Goal: Information Seeking & Learning: Learn about a topic

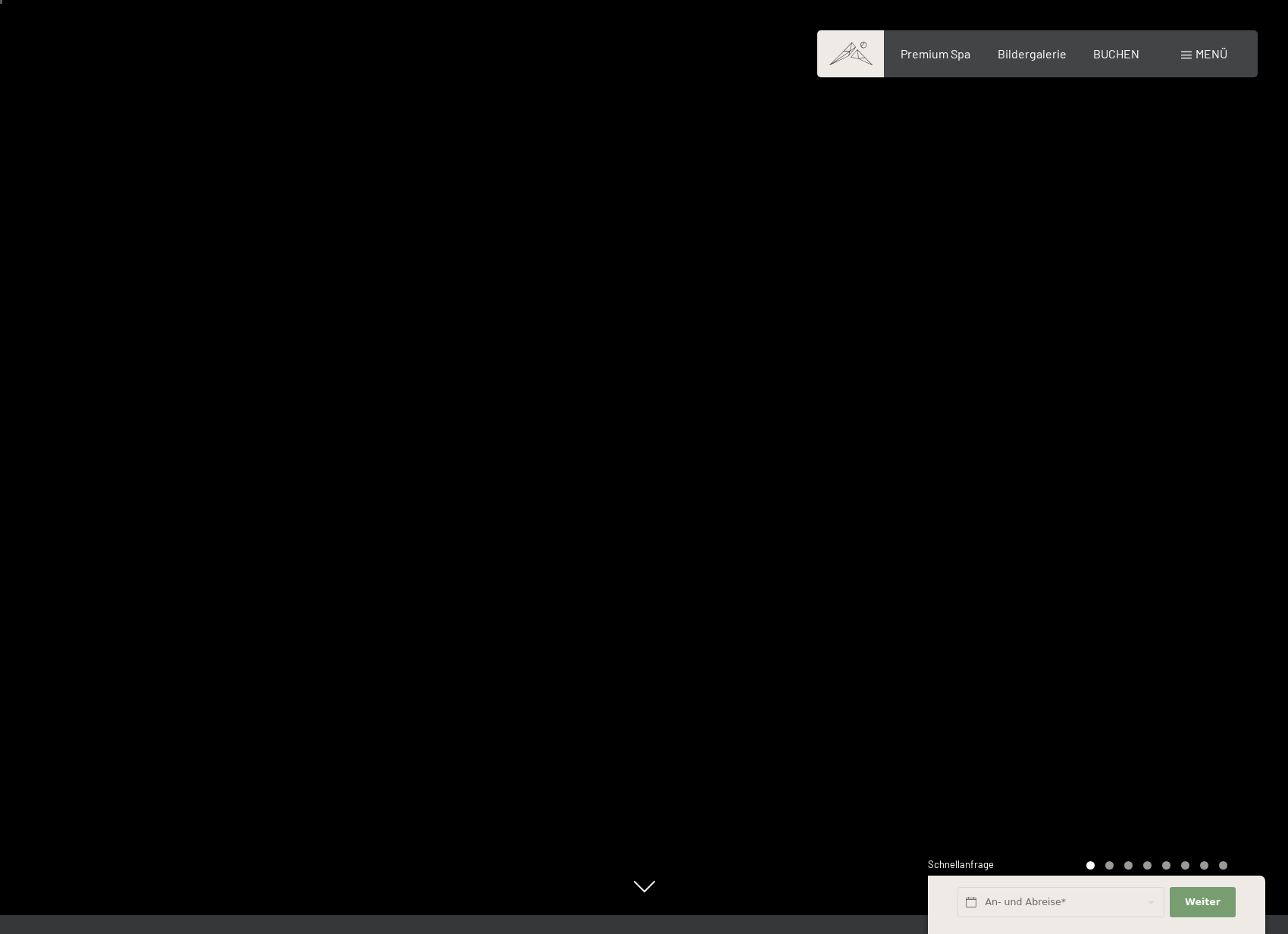
click at [1137, 517] on div at bounding box center [967, 448] width 645 height 934
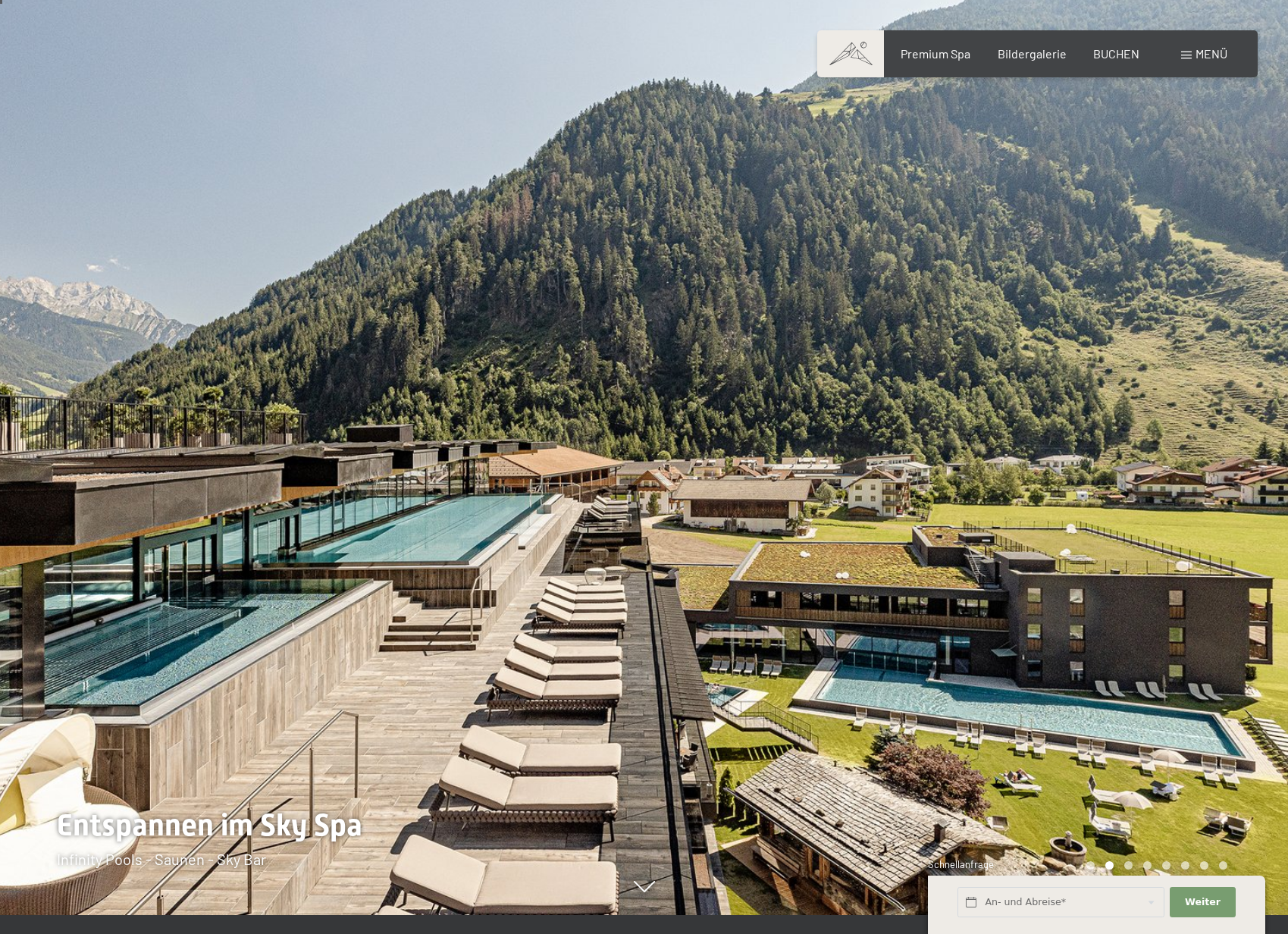
click at [1134, 517] on div at bounding box center [967, 448] width 645 height 934
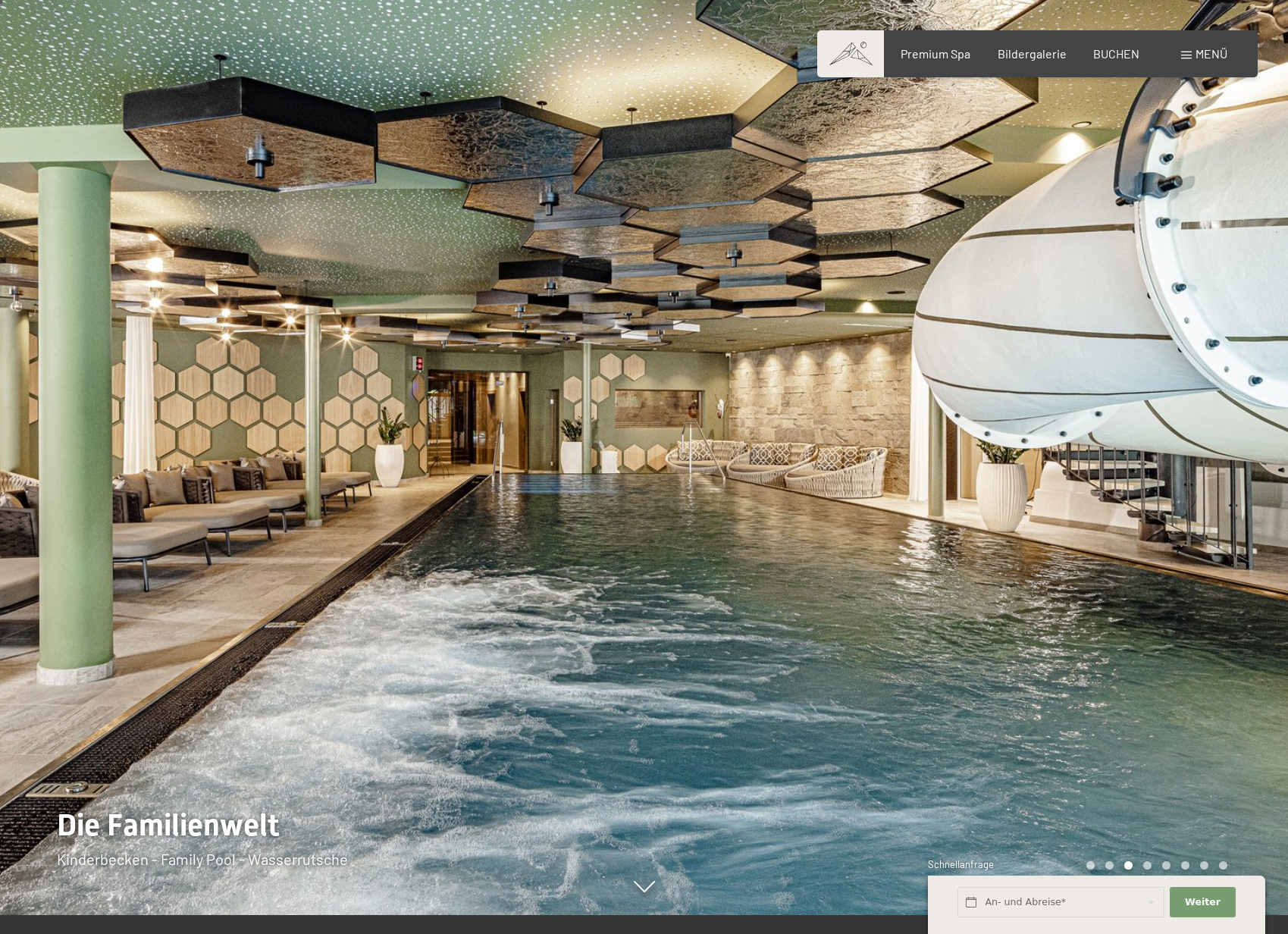
click at [1134, 517] on div at bounding box center [967, 448] width 645 height 934
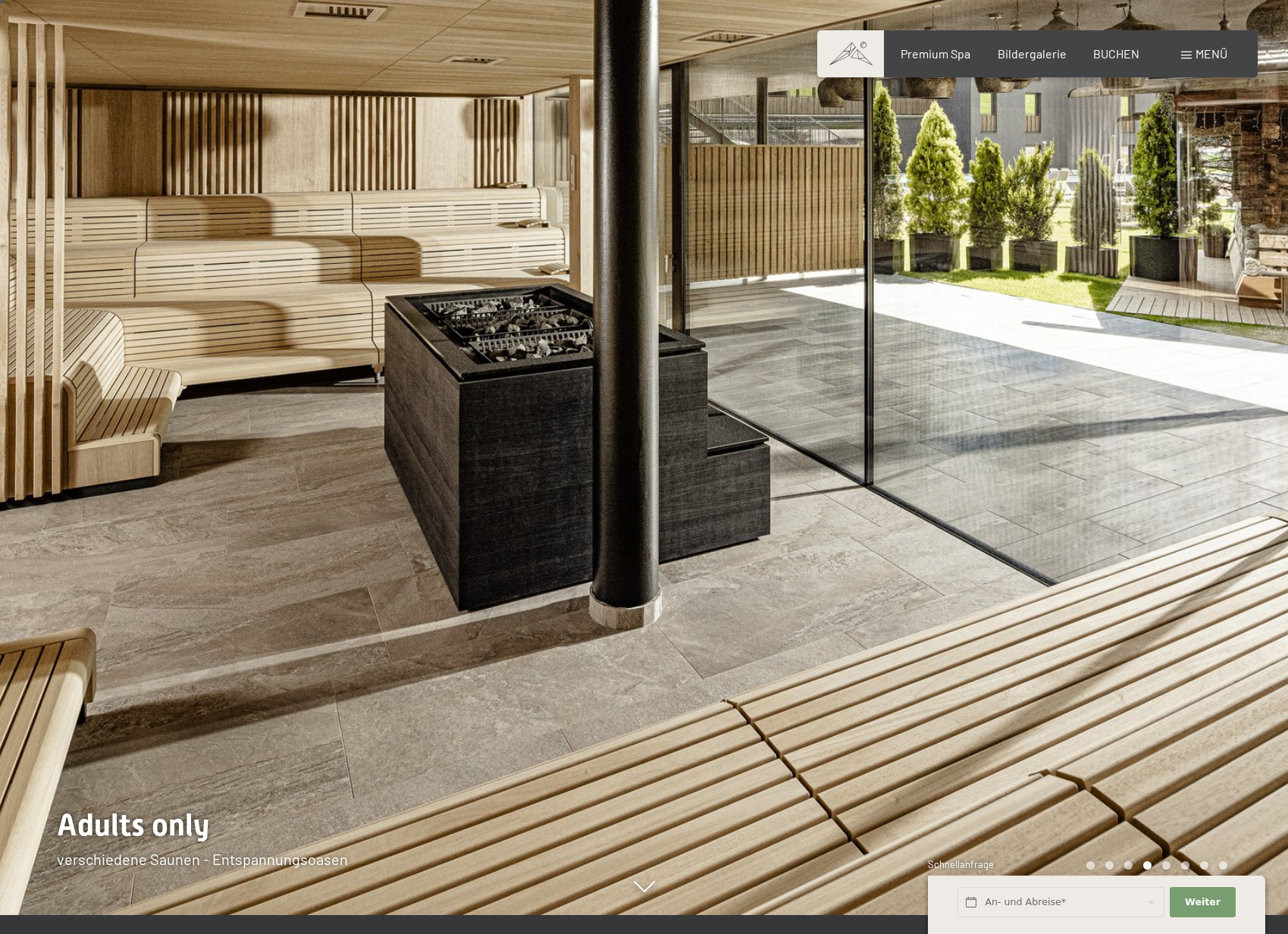
click at [1134, 517] on div at bounding box center [967, 448] width 645 height 934
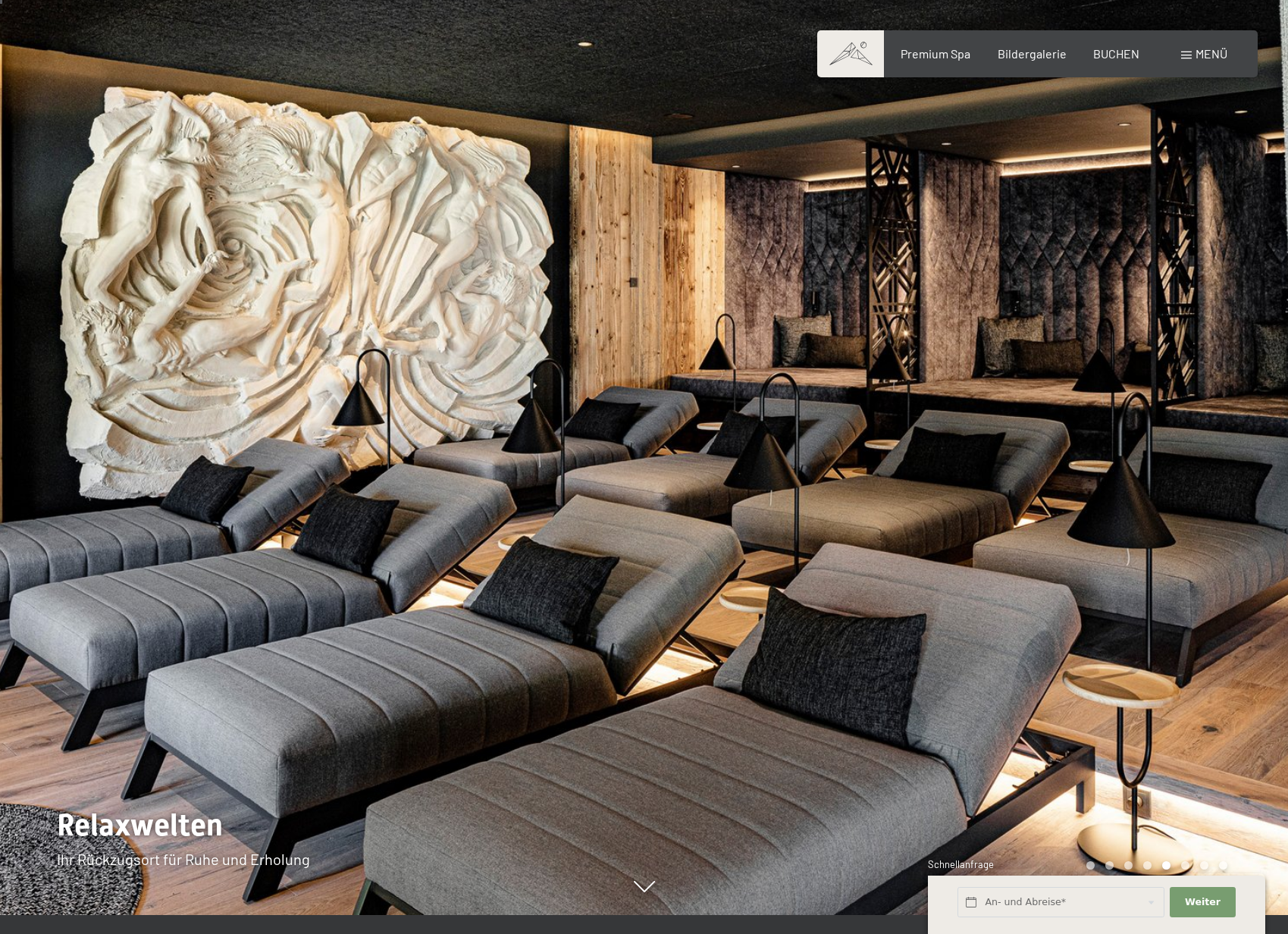
click at [1134, 517] on div at bounding box center [967, 448] width 645 height 934
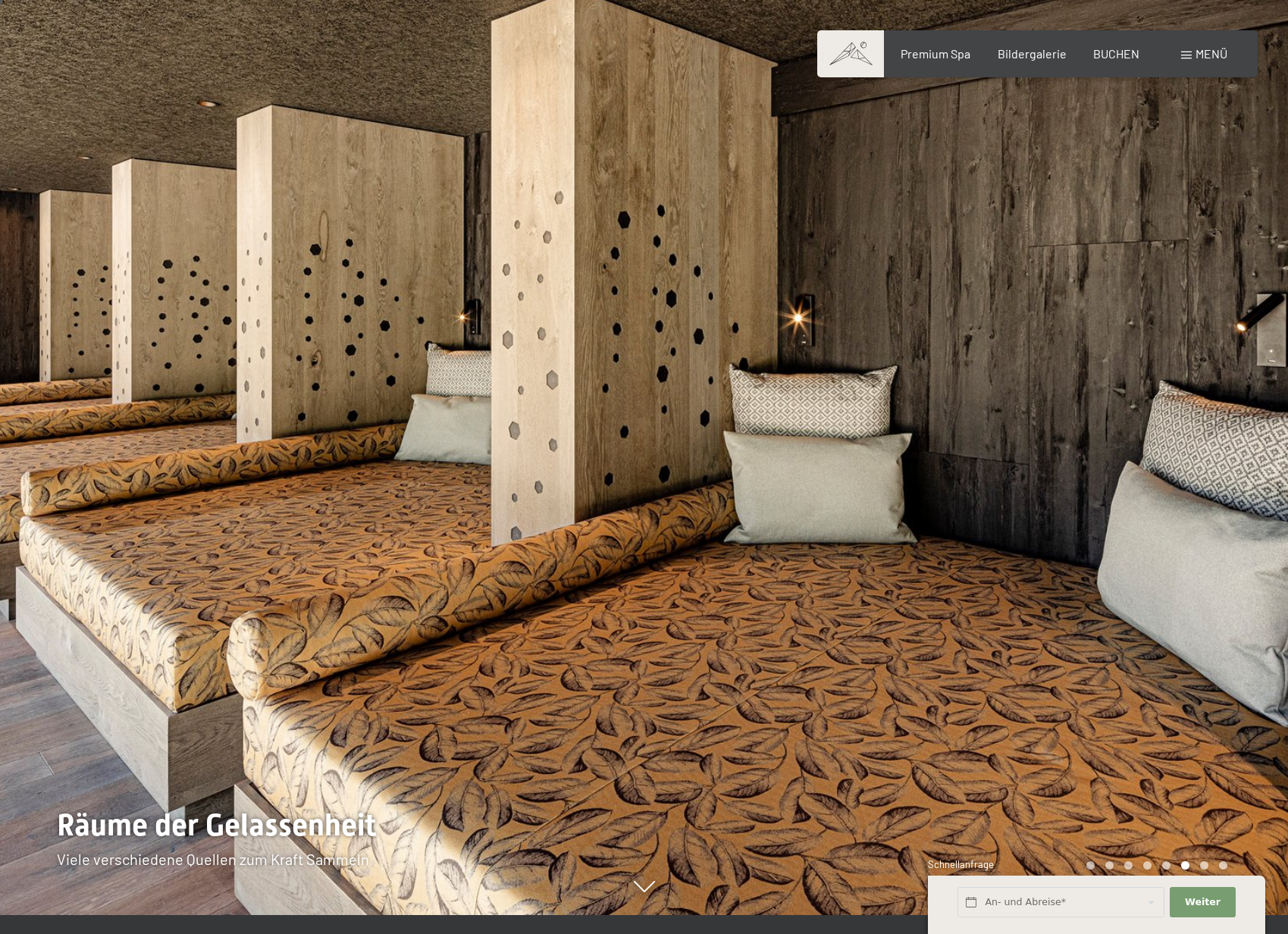
click at [1134, 517] on div at bounding box center [967, 448] width 645 height 934
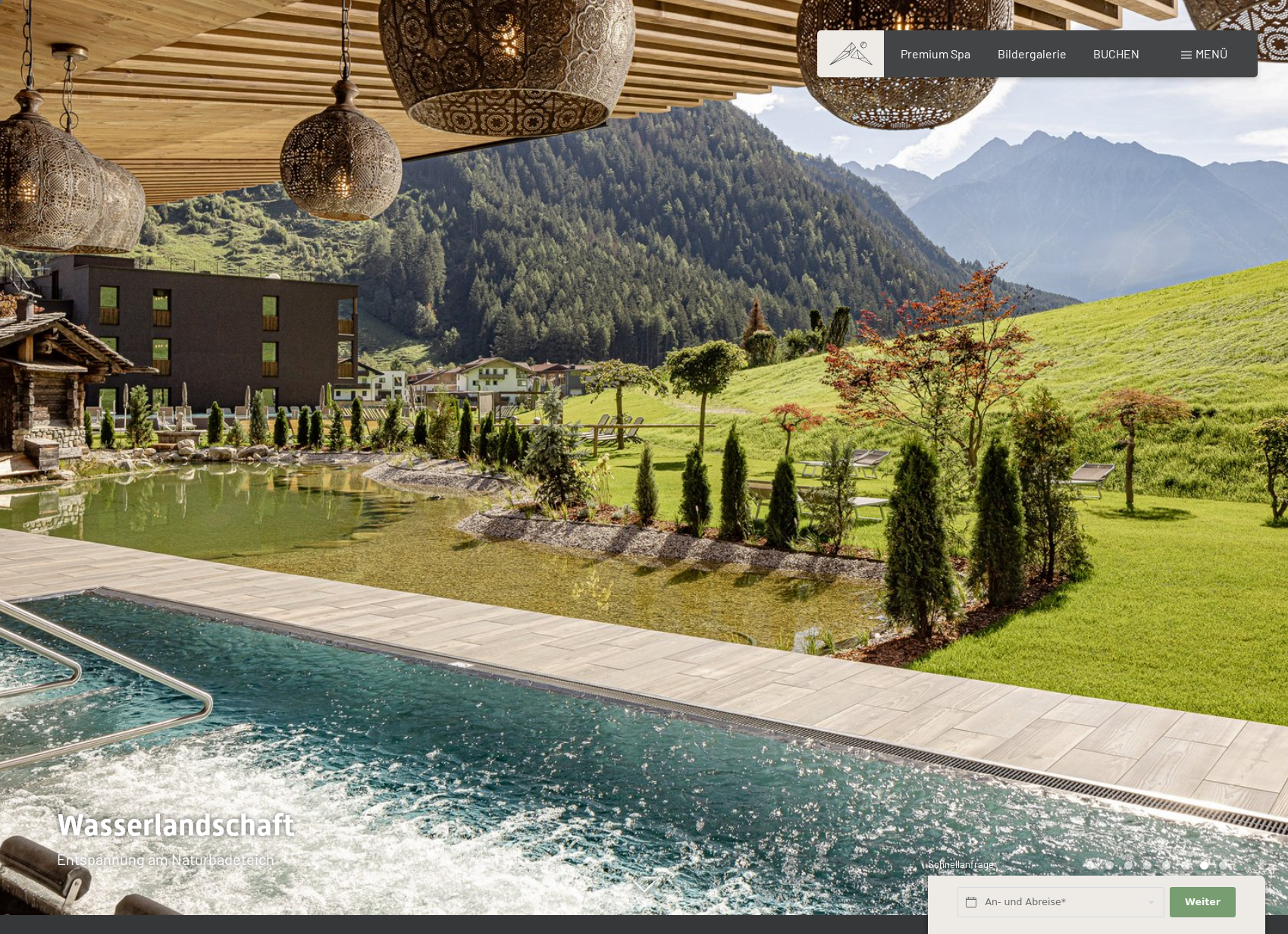
click at [1134, 517] on div at bounding box center [967, 448] width 645 height 934
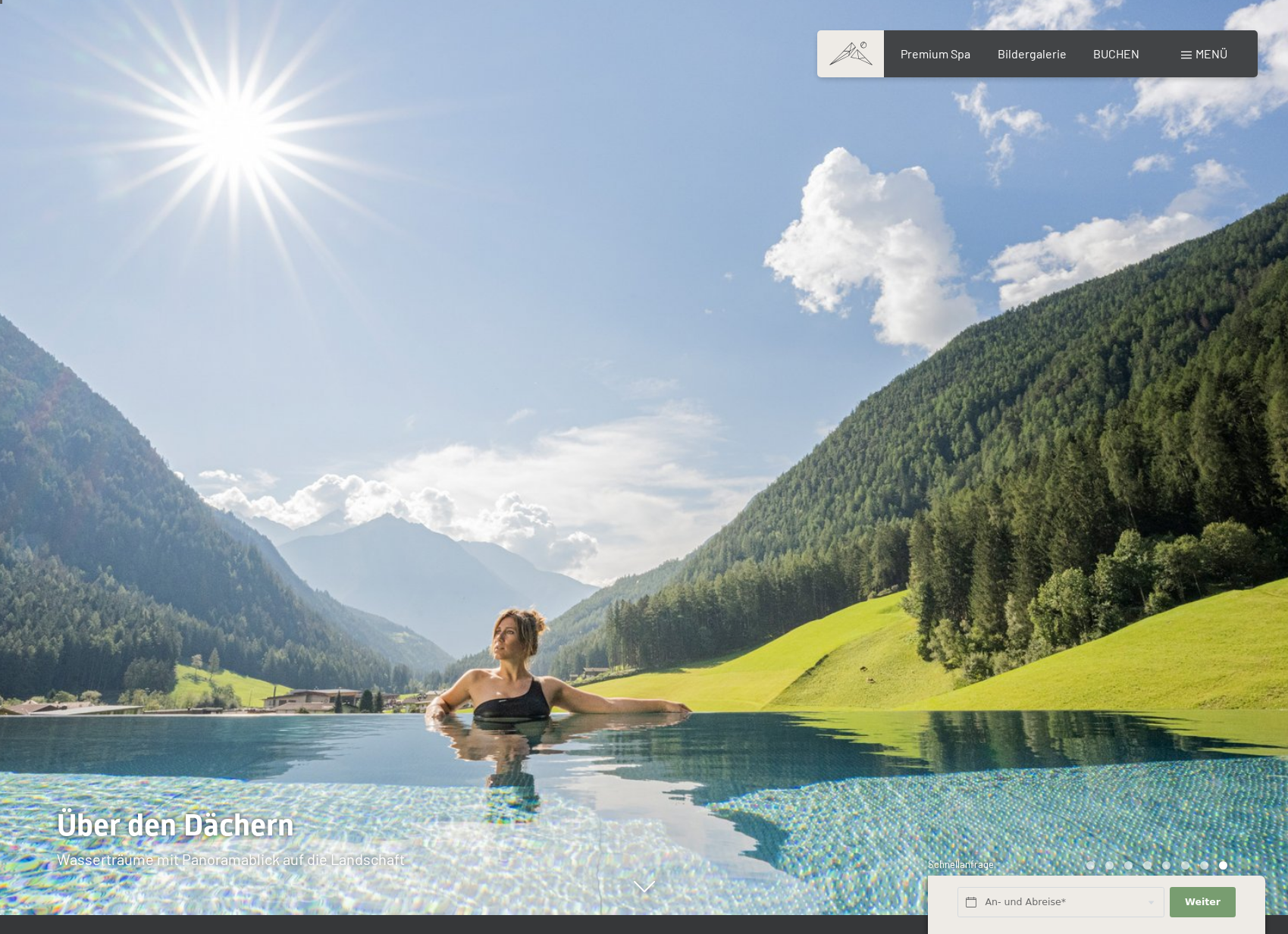
click at [1134, 517] on div at bounding box center [967, 448] width 645 height 934
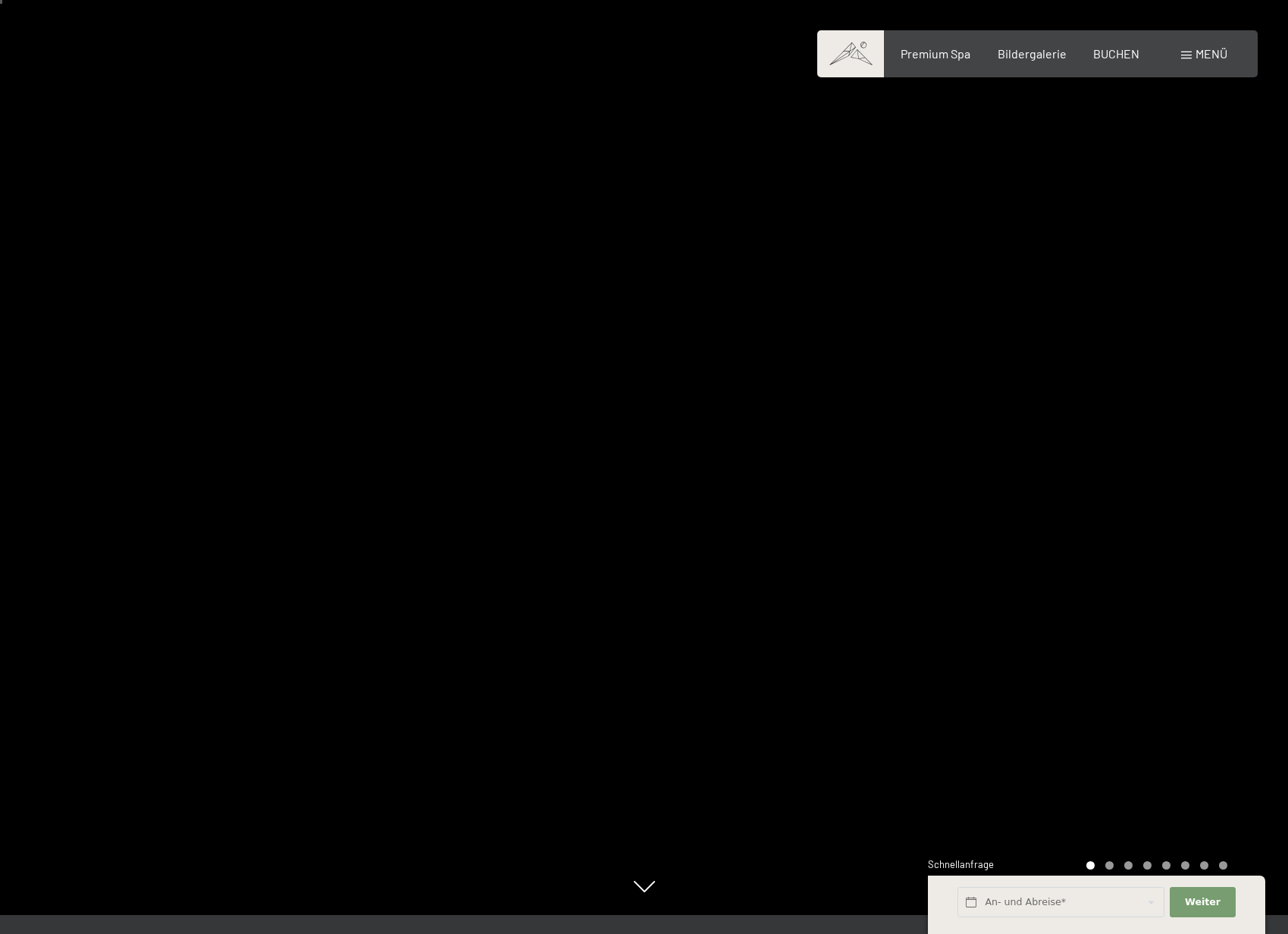
click at [1134, 517] on div at bounding box center [967, 448] width 645 height 934
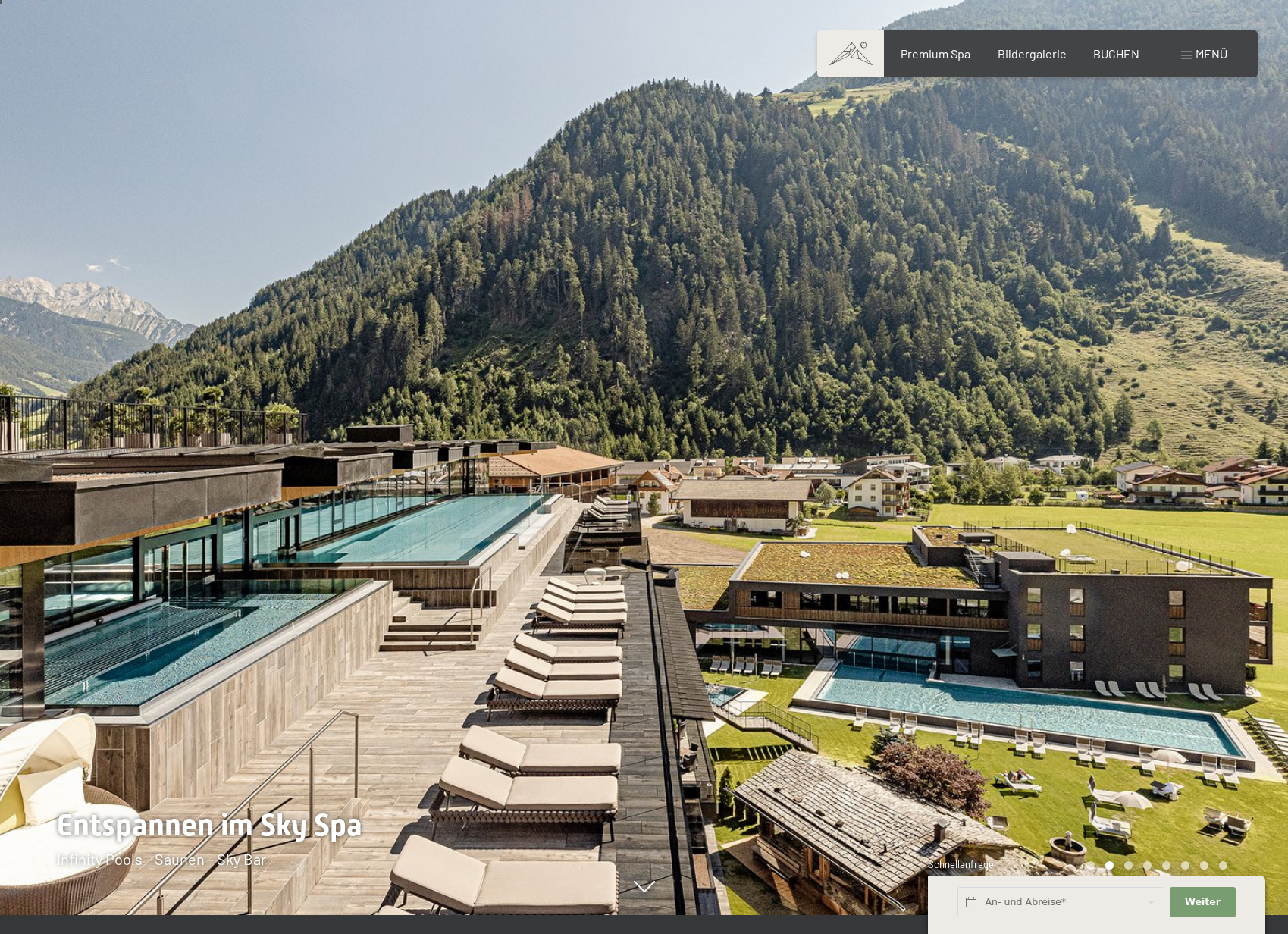
click at [1134, 517] on div at bounding box center [967, 448] width 645 height 934
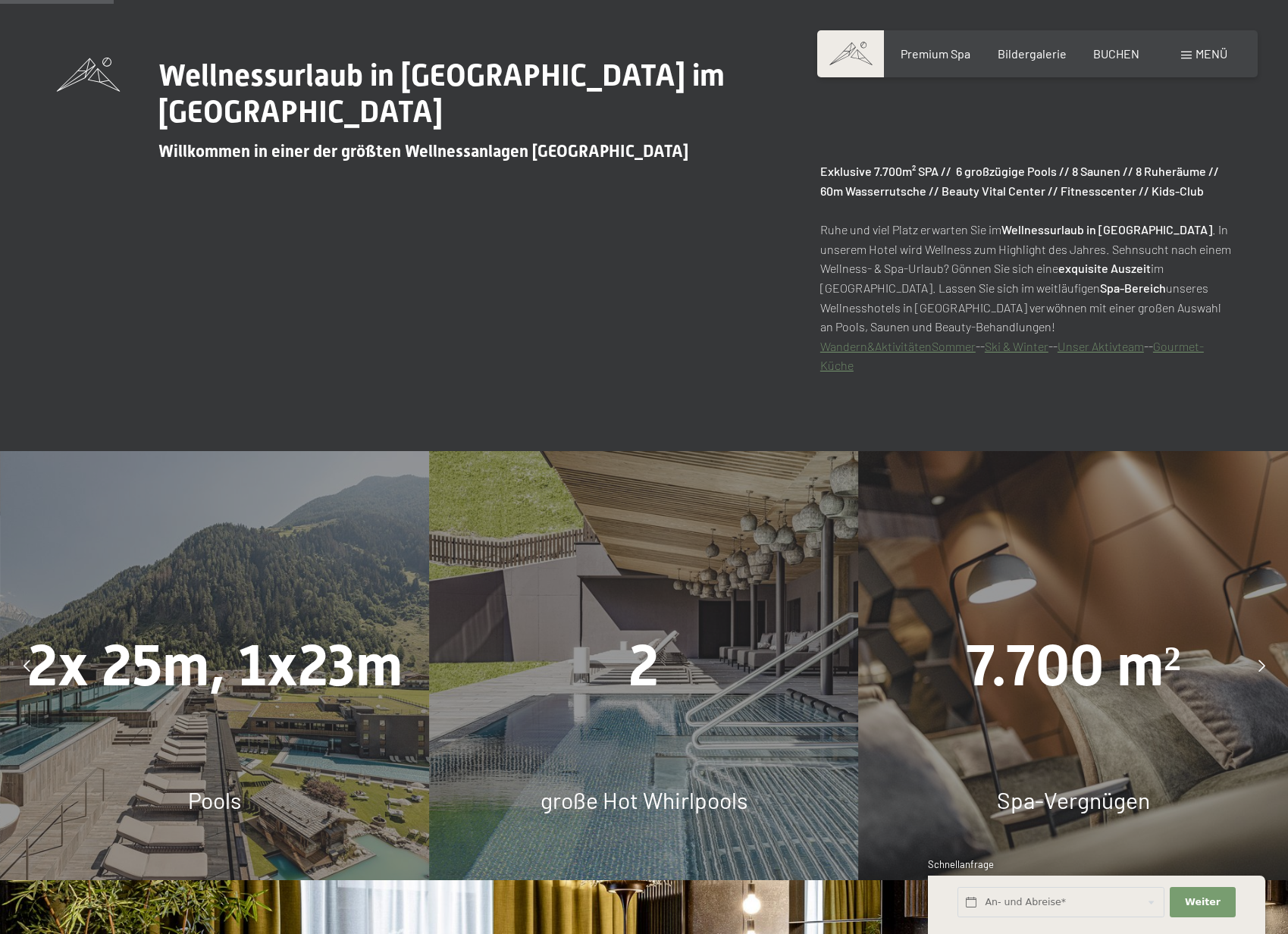
scroll to position [1137, 0]
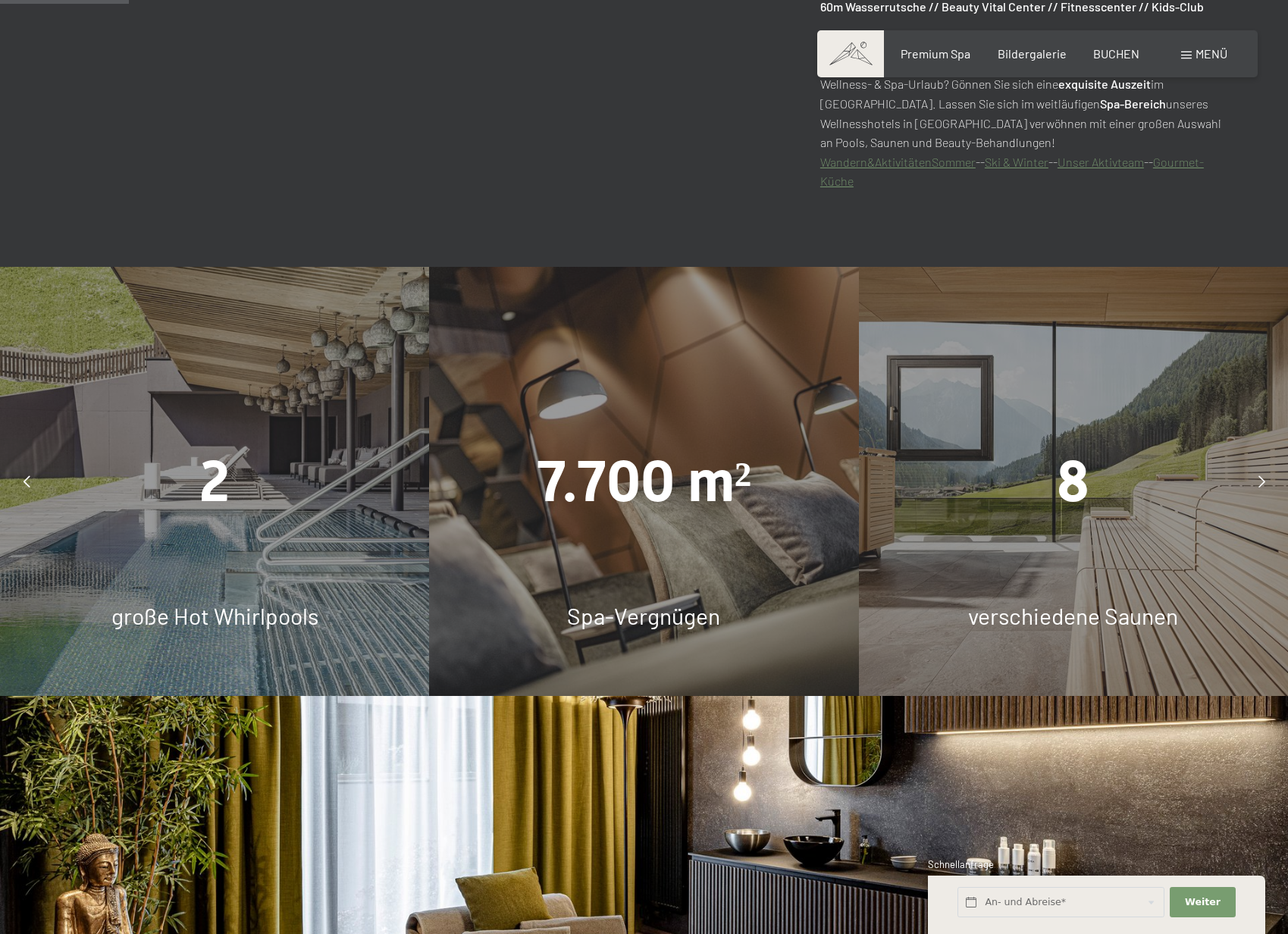
click at [606, 510] on span "Einwilligung Marketing*" at bounding box center [562, 511] width 125 height 15
click at [491, 510] on input "Einwilligung Marketing*" at bounding box center [484, 511] width 15 height 15
checkbox input "false"
click at [613, 640] on div "7.700 m² Spa-Vergnügen" at bounding box center [643, 481] width 429 height 429
click at [32, 484] on div at bounding box center [27, 481] width 38 height 38
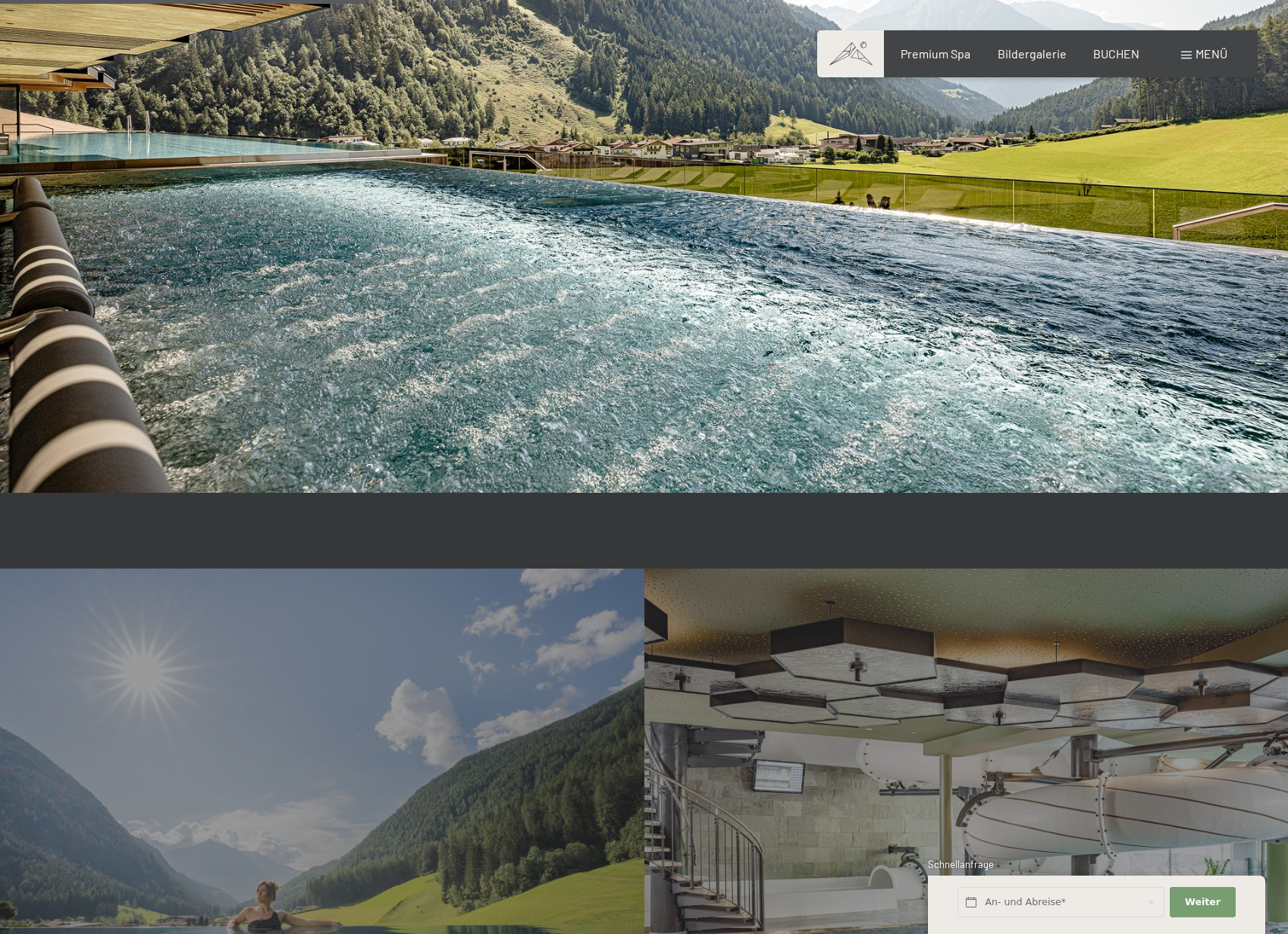
scroll to position [3819, 0]
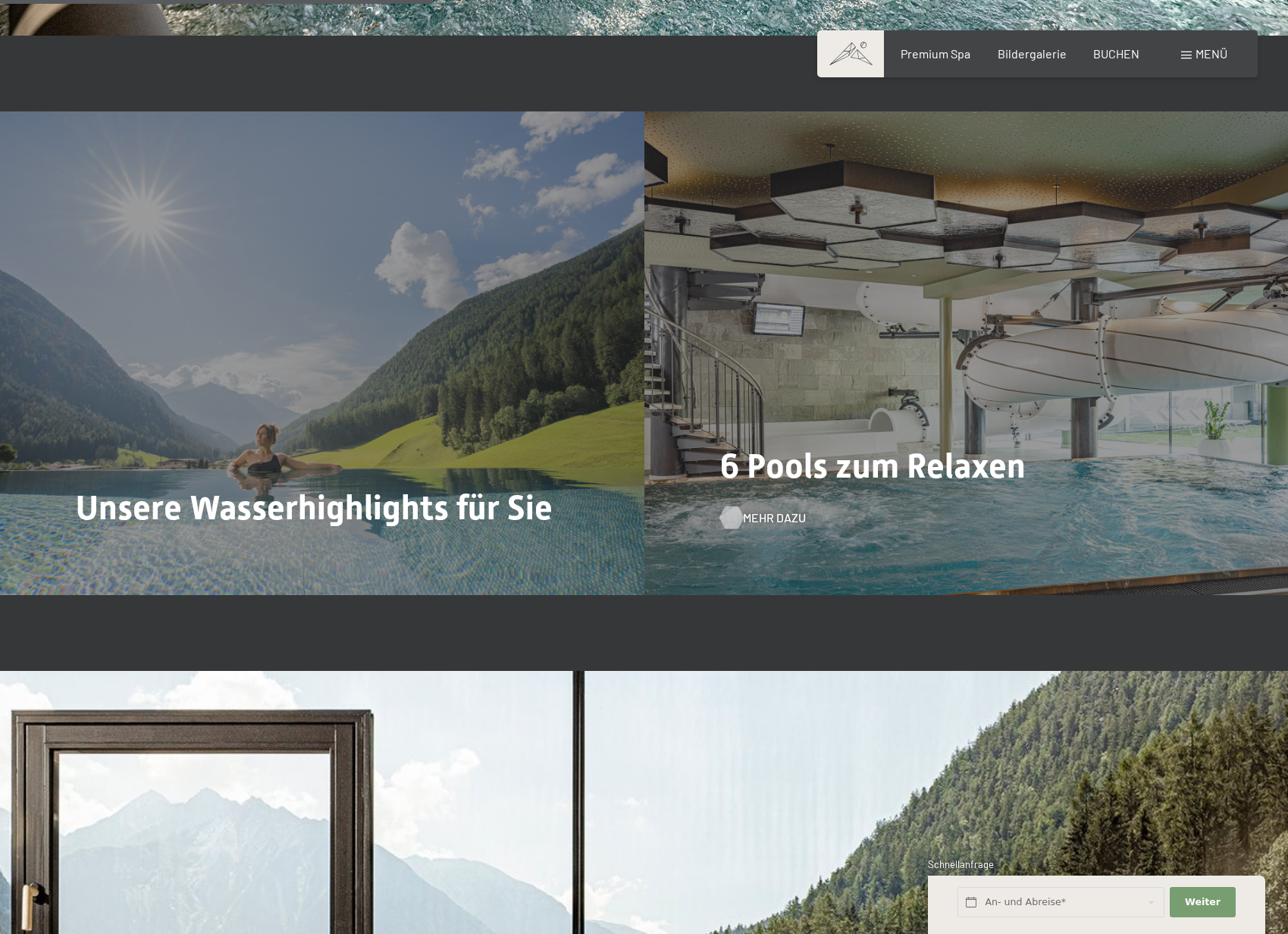
click at [749, 510] on span "Mehr dazu" at bounding box center [774, 518] width 63 height 17
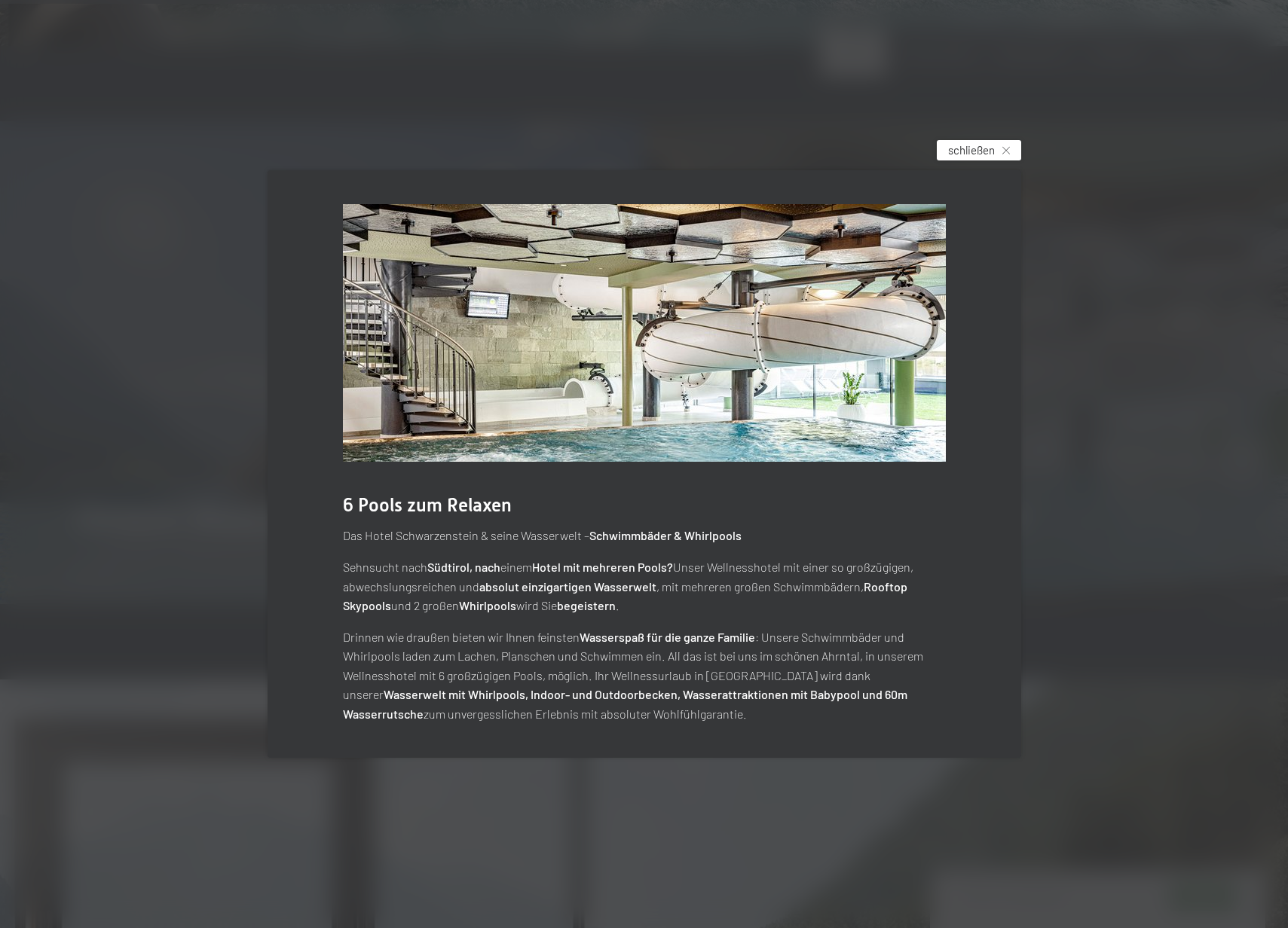
click at [969, 158] on span "schließen" at bounding box center [972, 150] width 47 height 16
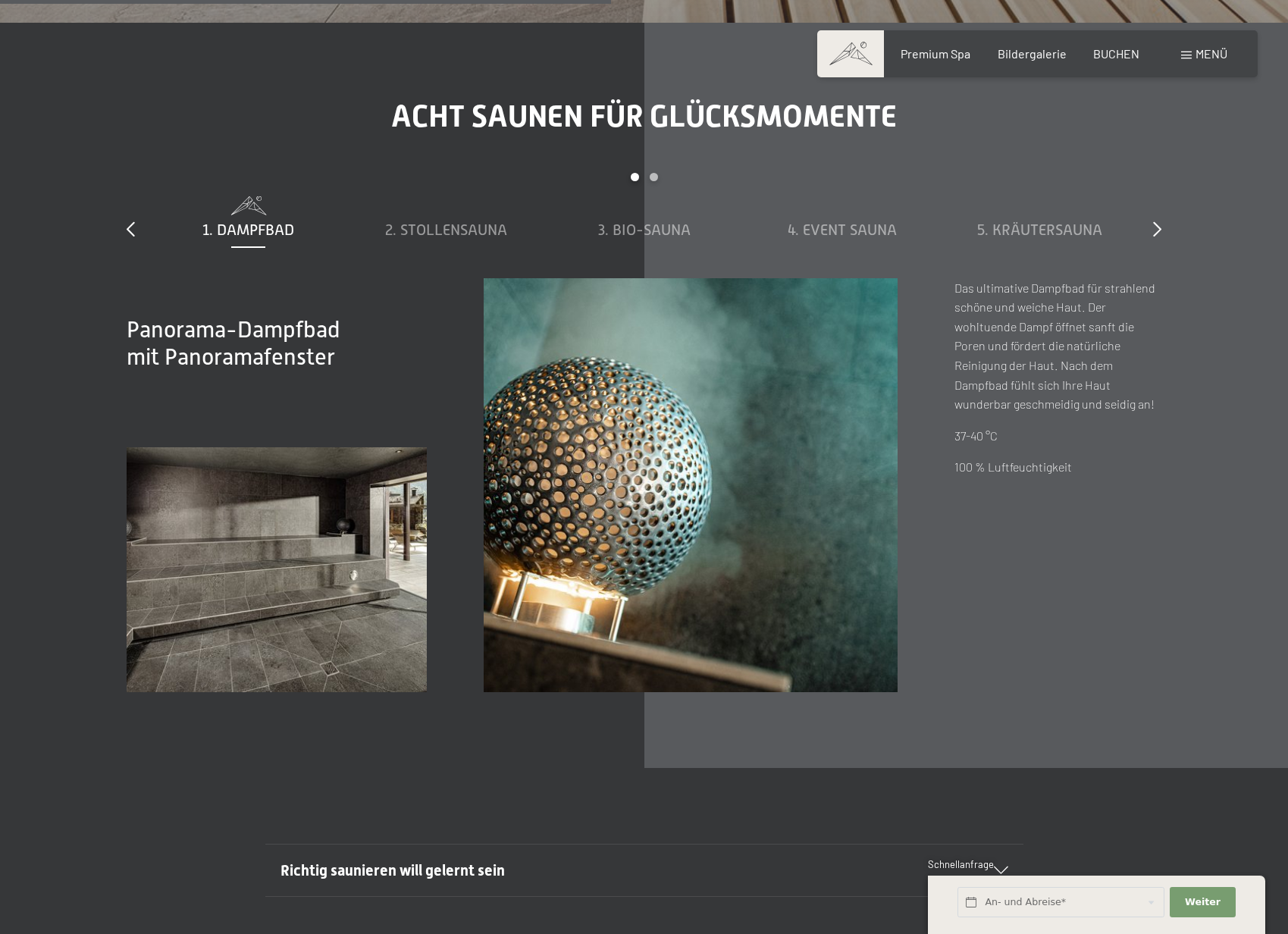
scroll to position [5427, 0]
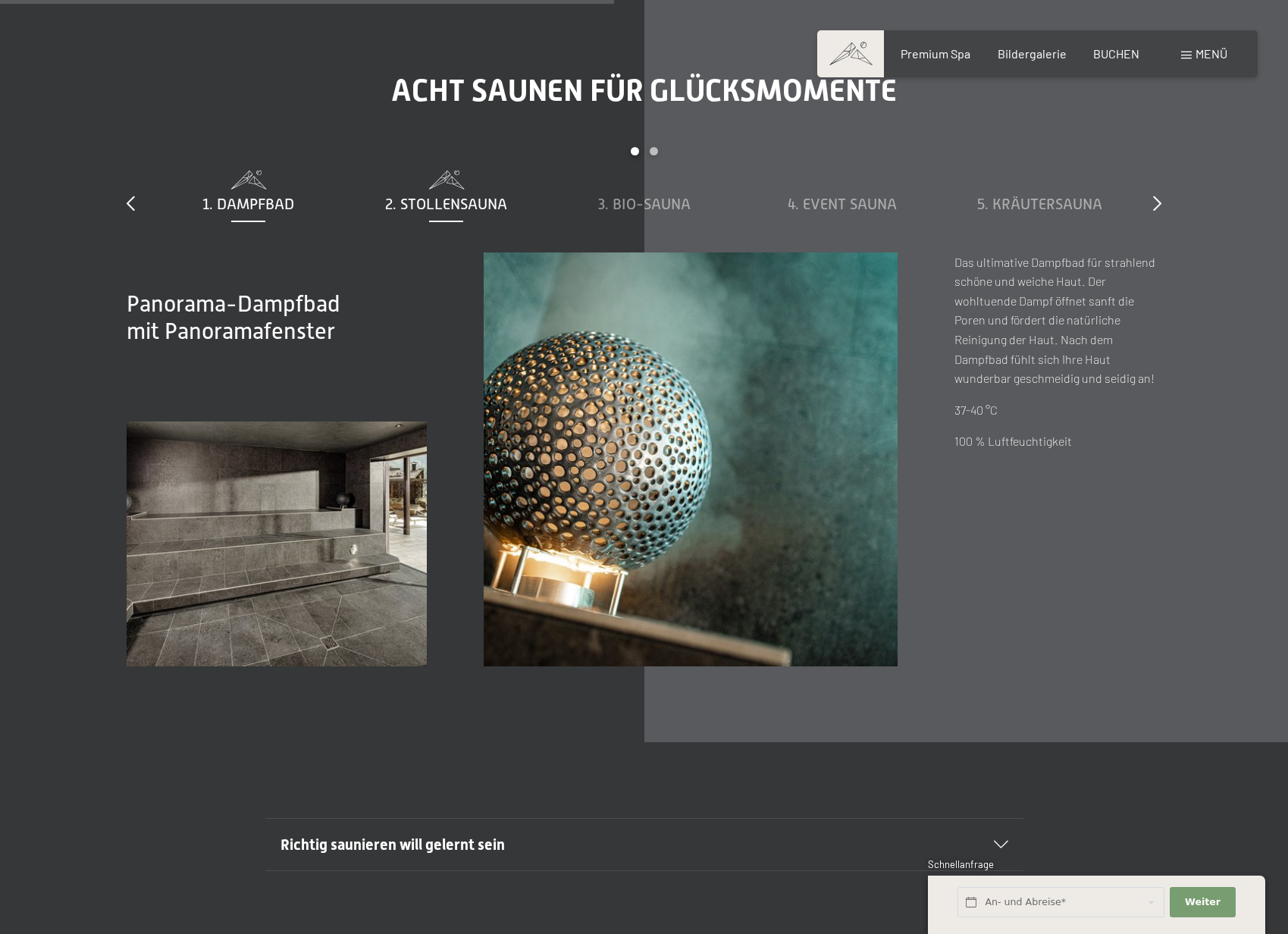
click at [452, 193] on div "2. Stollensauna" at bounding box center [446, 204] width 182 height 21
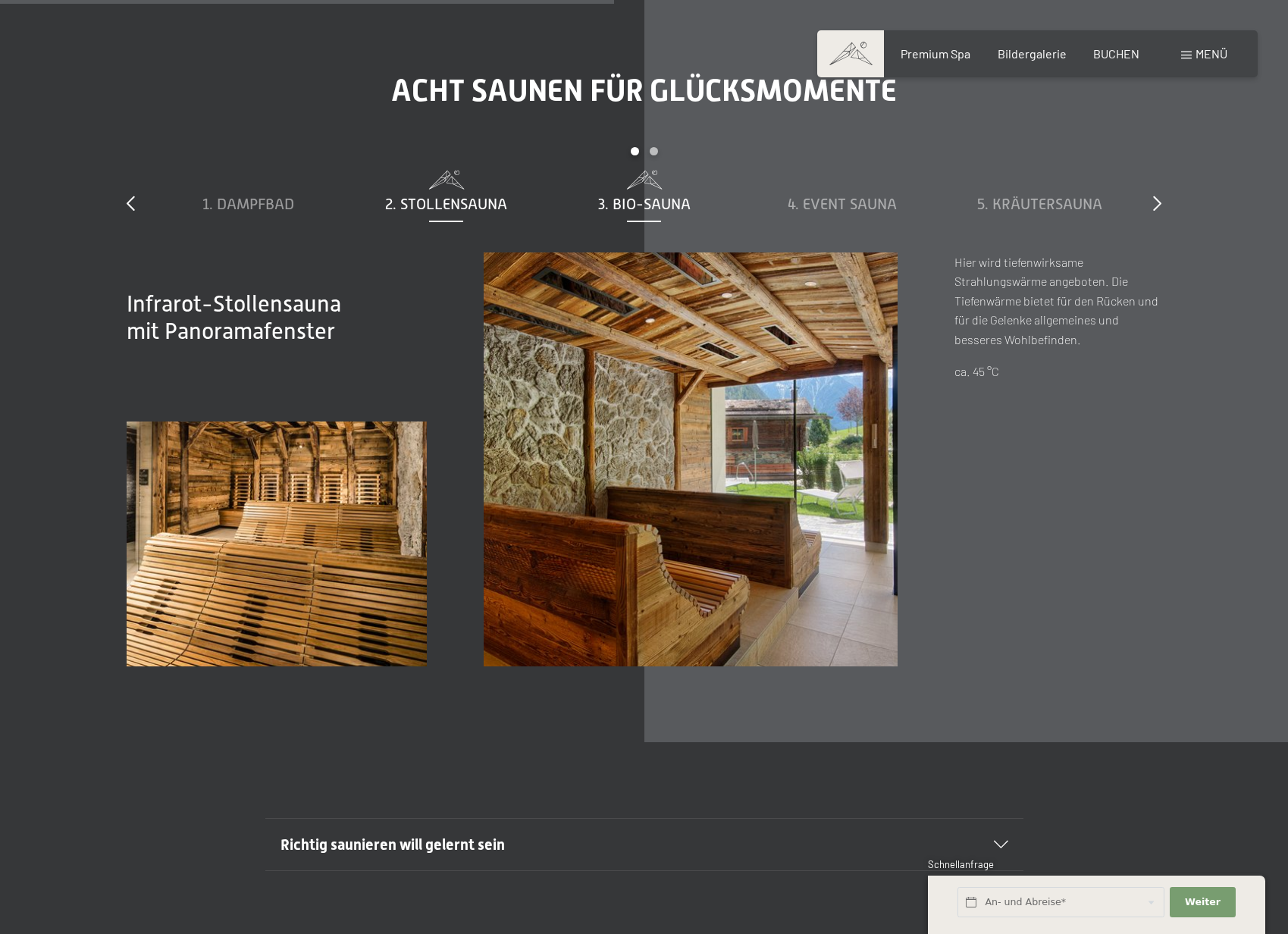
click at [653, 196] on span "3. Bio-Sauna" at bounding box center [644, 204] width 92 height 17
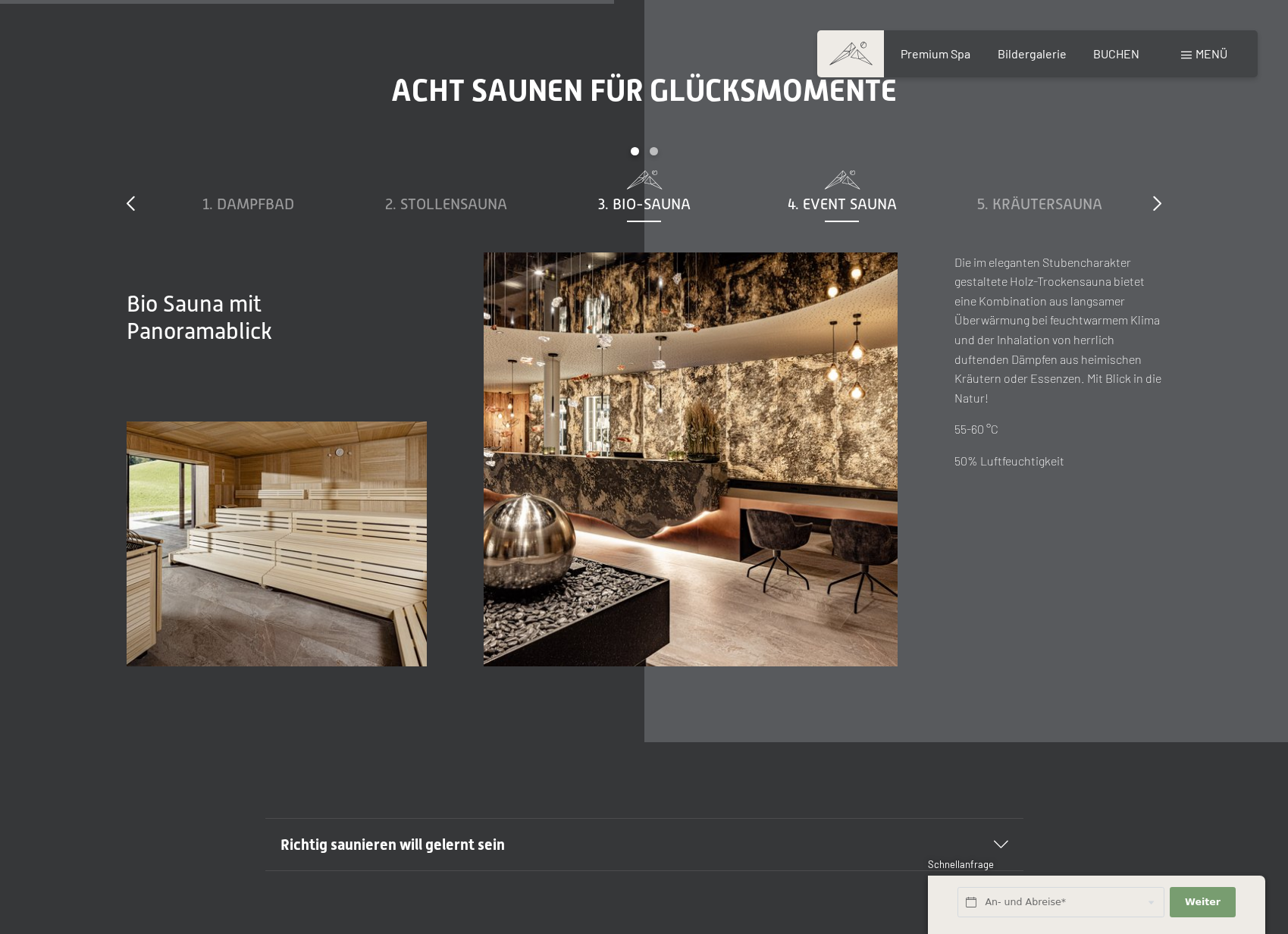
click at [831, 201] on span "4. Event Sauna" at bounding box center [842, 204] width 109 height 17
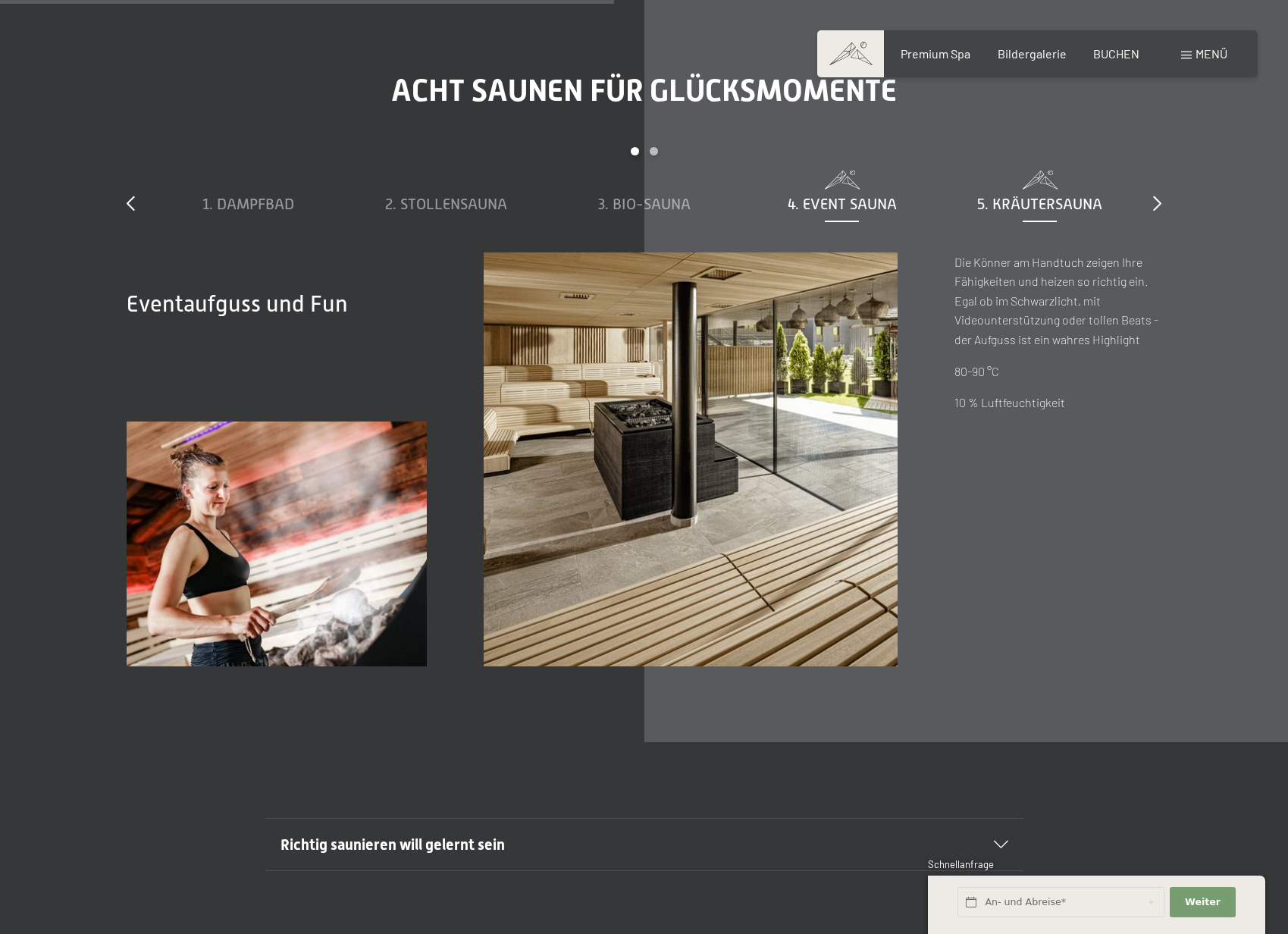
click at [1024, 198] on span "5. Kräutersauna" at bounding box center [1040, 204] width 125 height 17
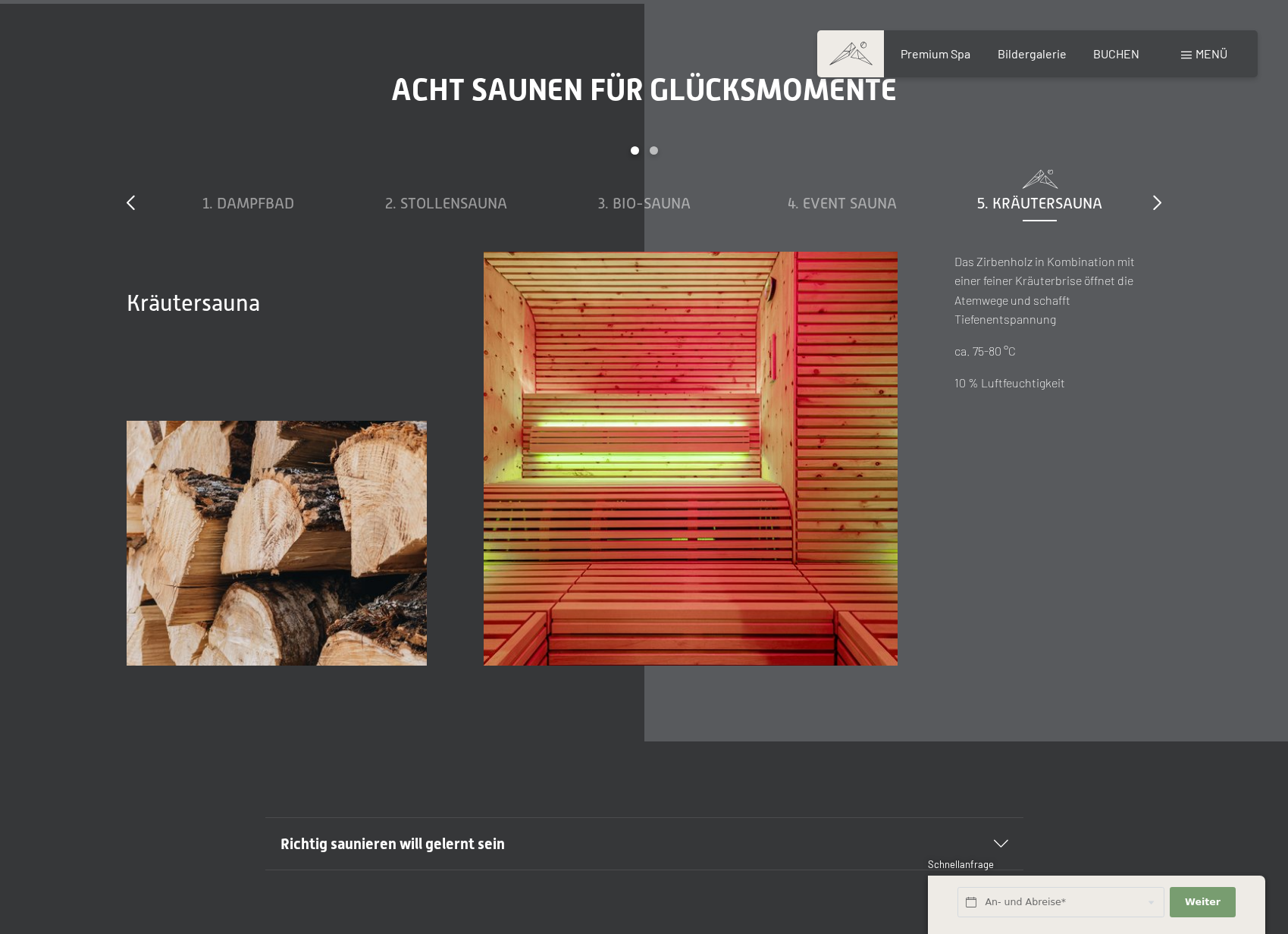
scroll to position [5303, 0]
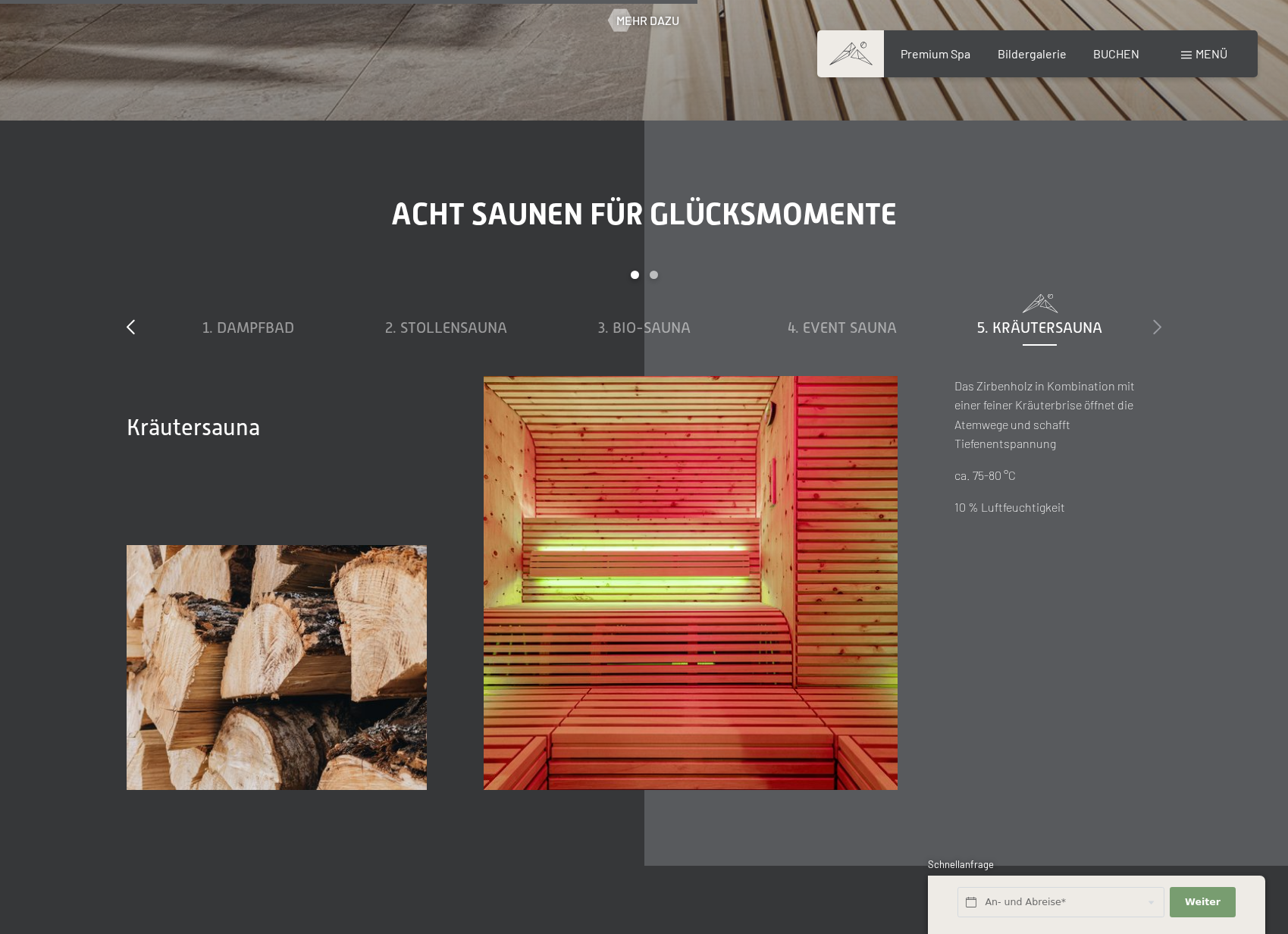
click at [1159, 327] on icon at bounding box center [1157, 327] width 8 height 15
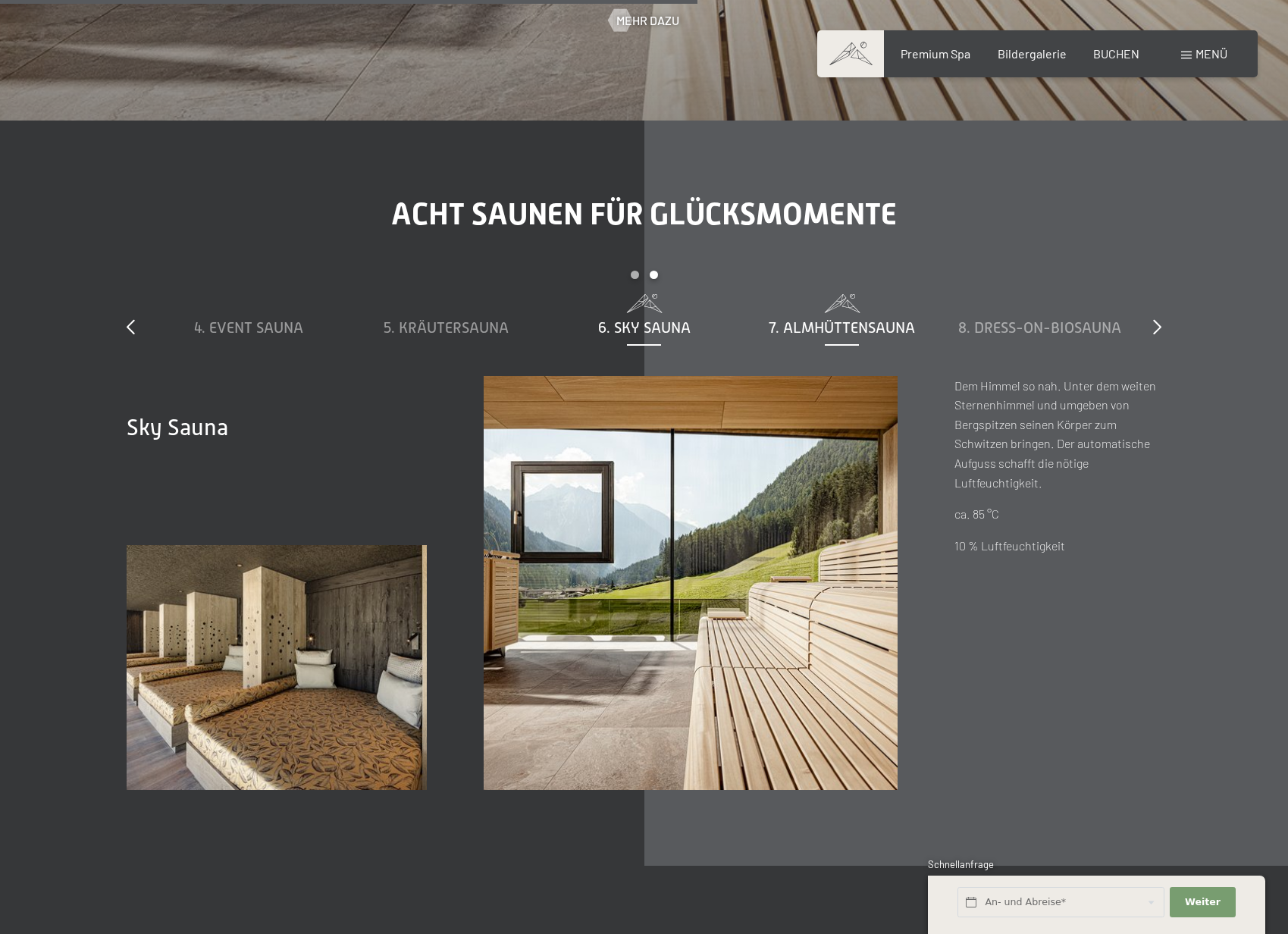
click at [800, 319] on span "7. Almhüttensauna" at bounding box center [842, 327] width 147 height 17
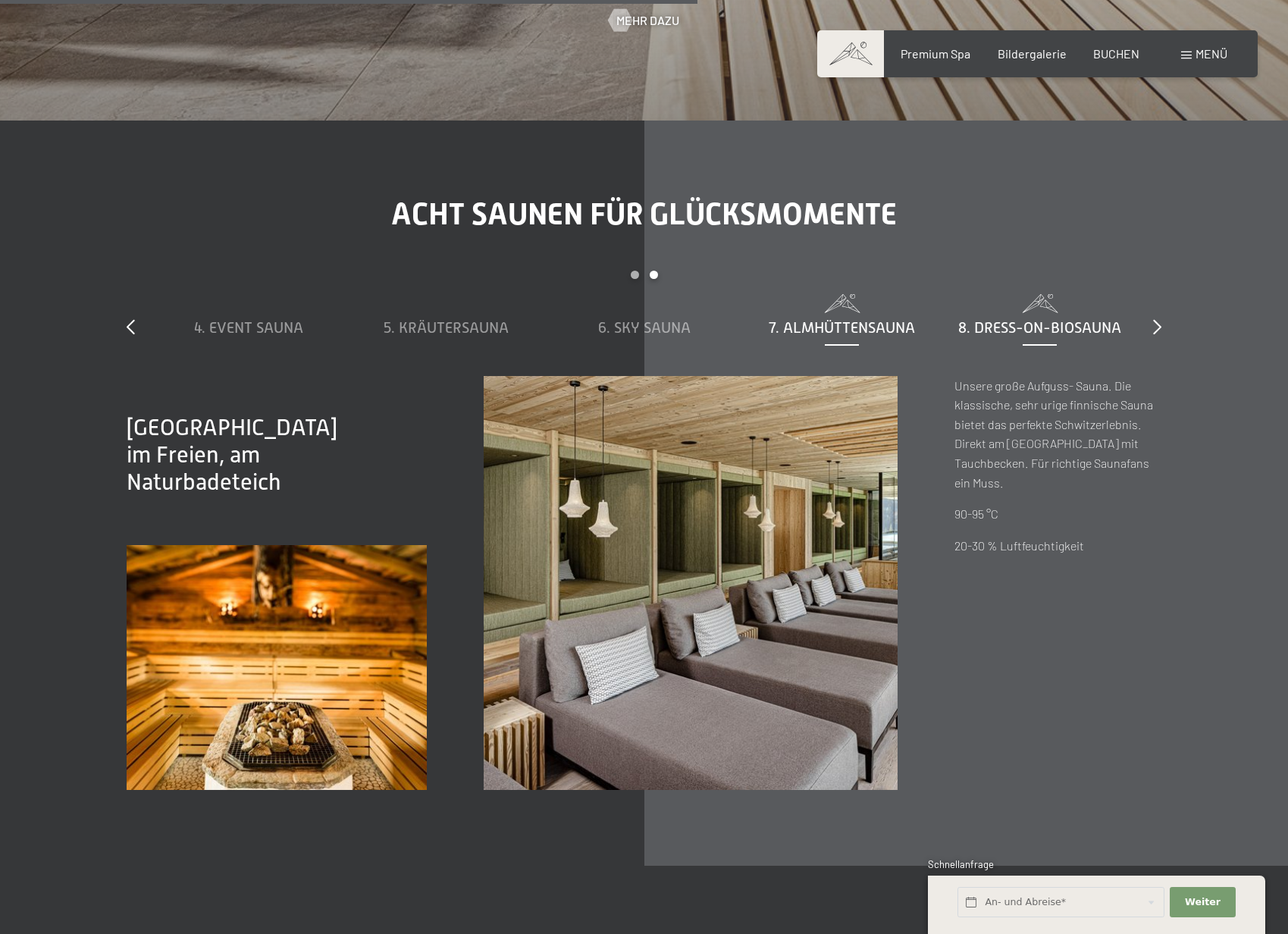
click at [1038, 328] on span "8. Dress-on-Biosauna" at bounding box center [1040, 327] width 163 height 17
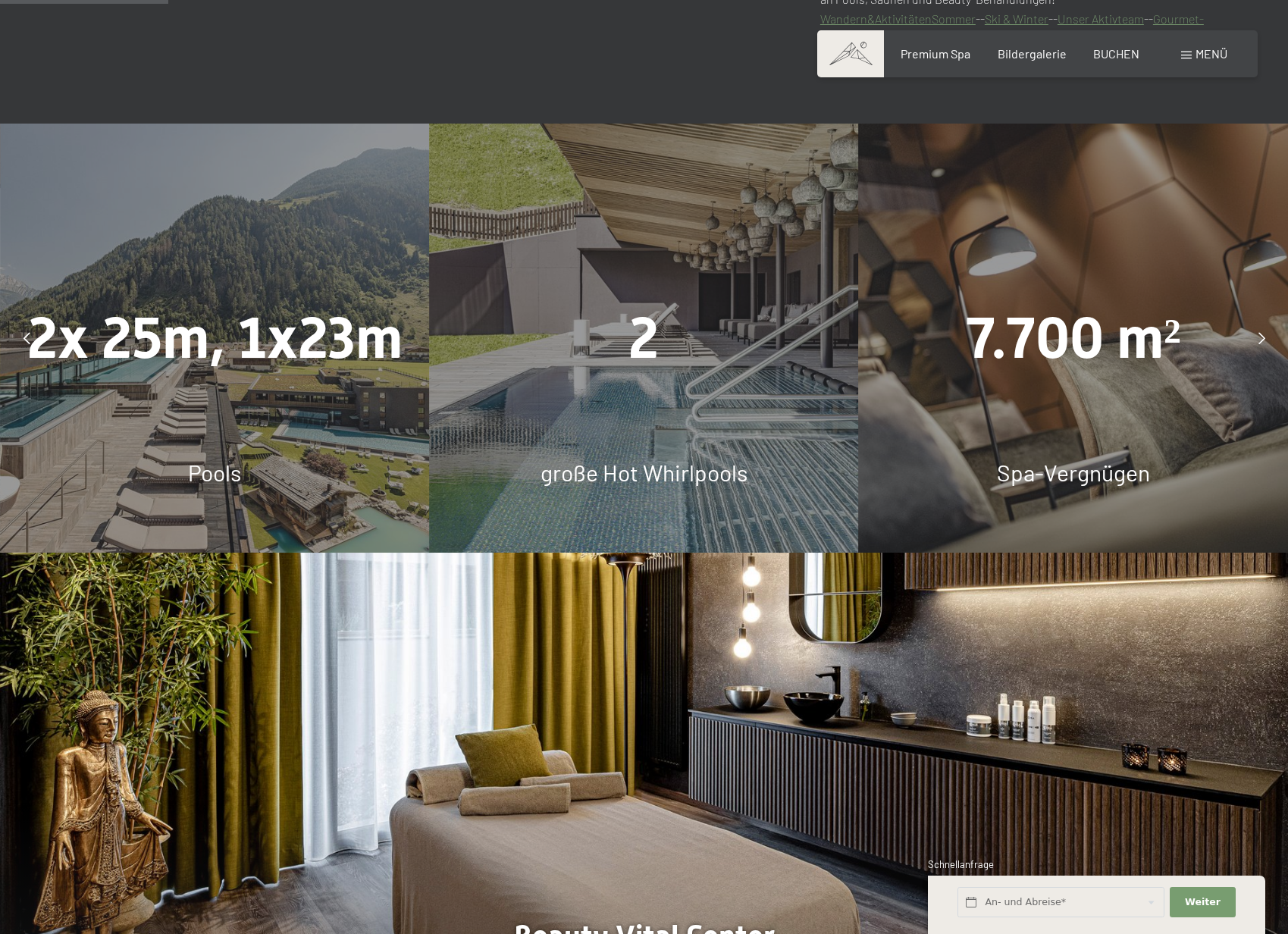
scroll to position [1332, 0]
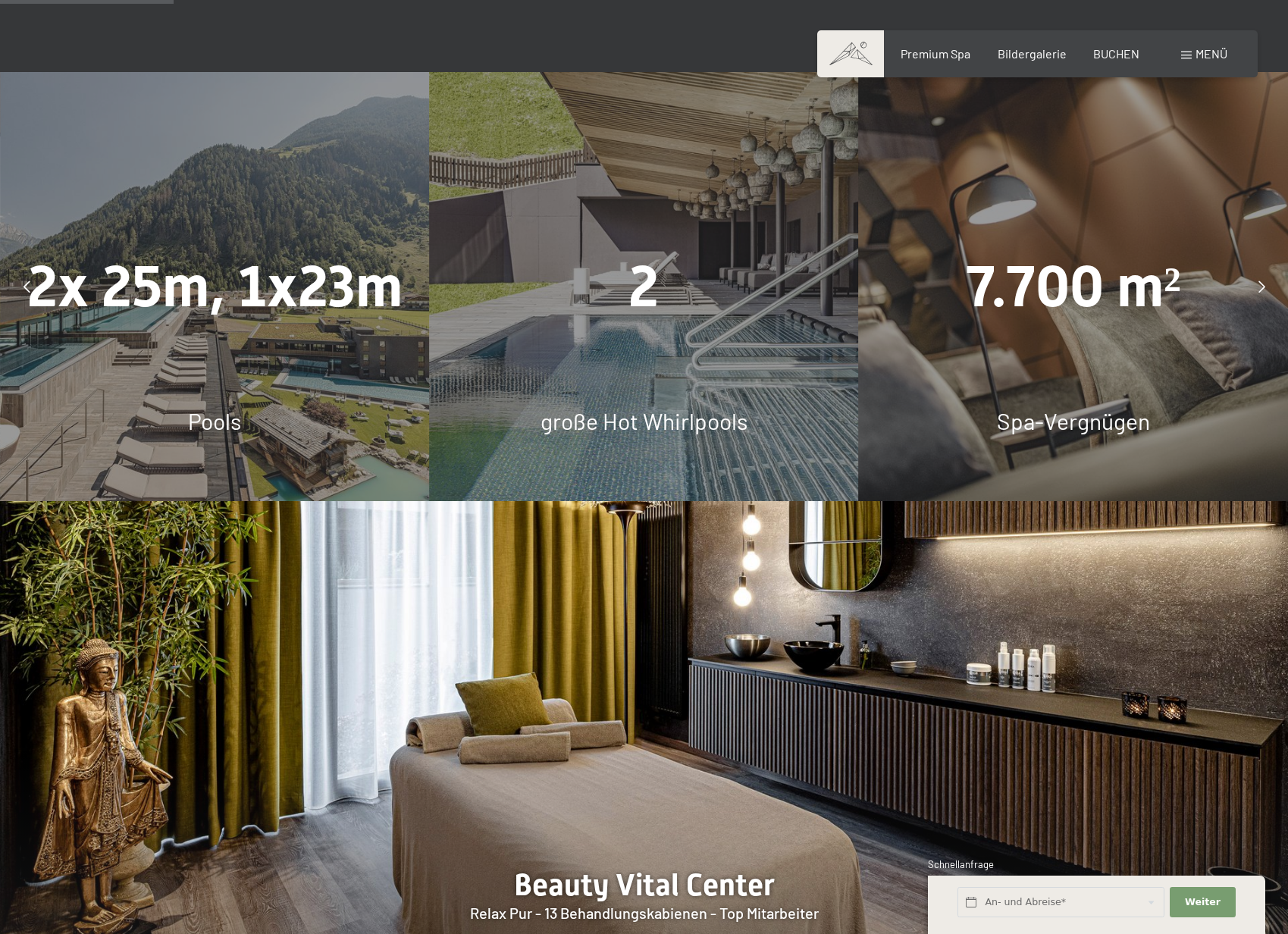
click at [142, 379] on div "2x 25m, 1x23m Pools" at bounding box center [214, 286] width 429 height 429
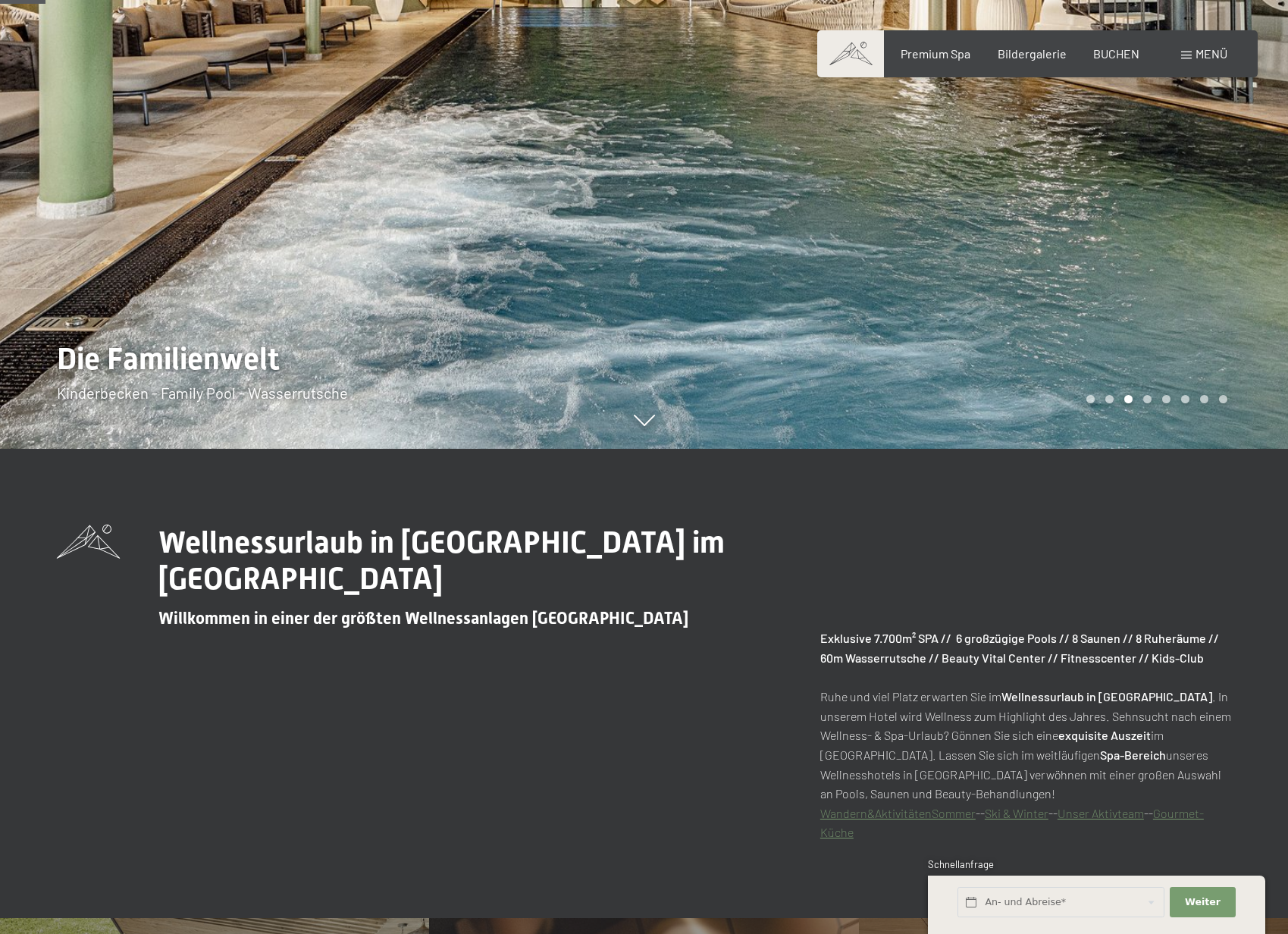
scroll to position [262, 0]
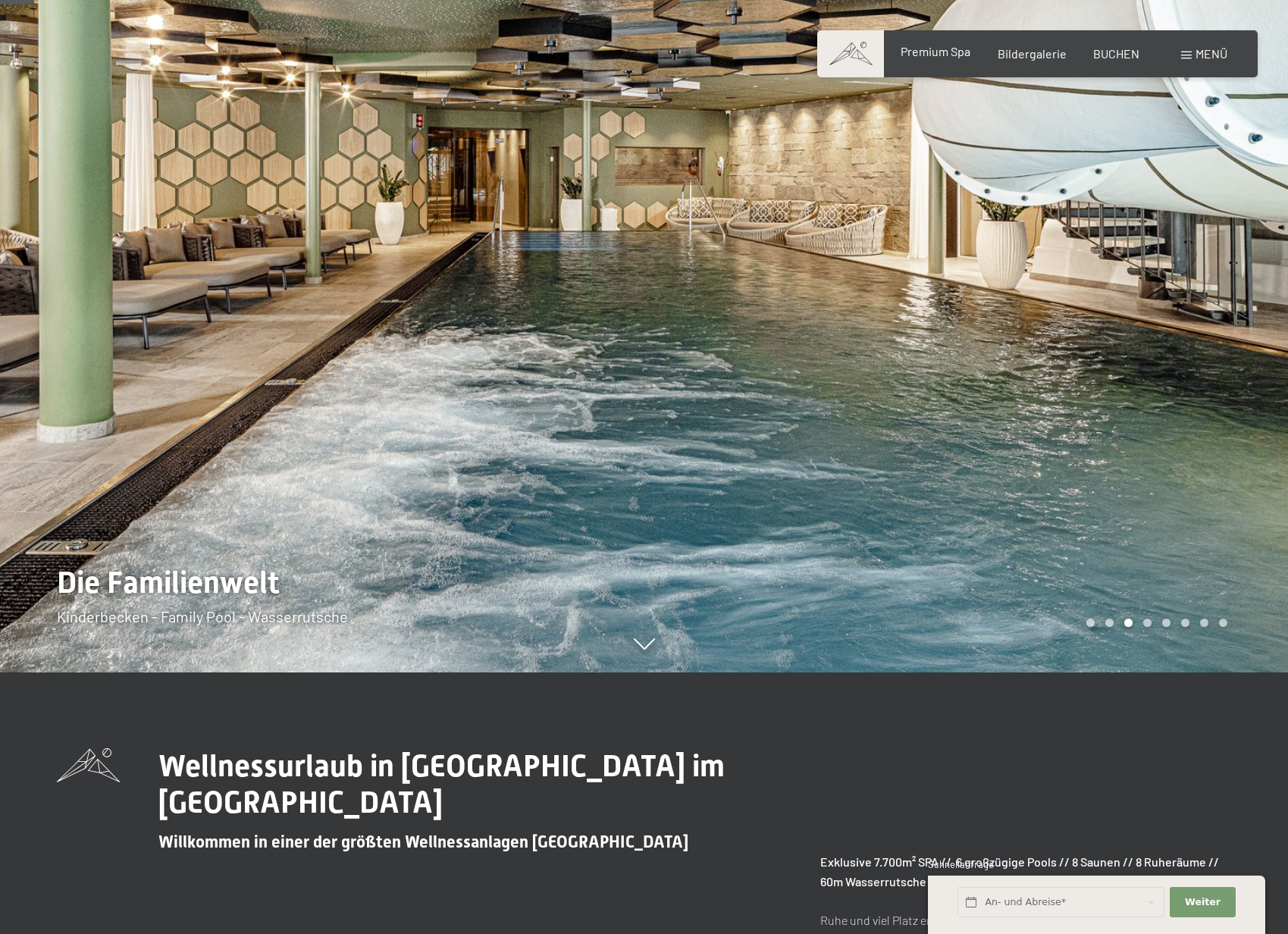
click at [957, 59] on div "Premium Spa" at bounding box center [935, 52] width 69 height 17
click at [1009, 58] on span "Bildergalerie" at bounding box center [1032, 51] width 69 height 14
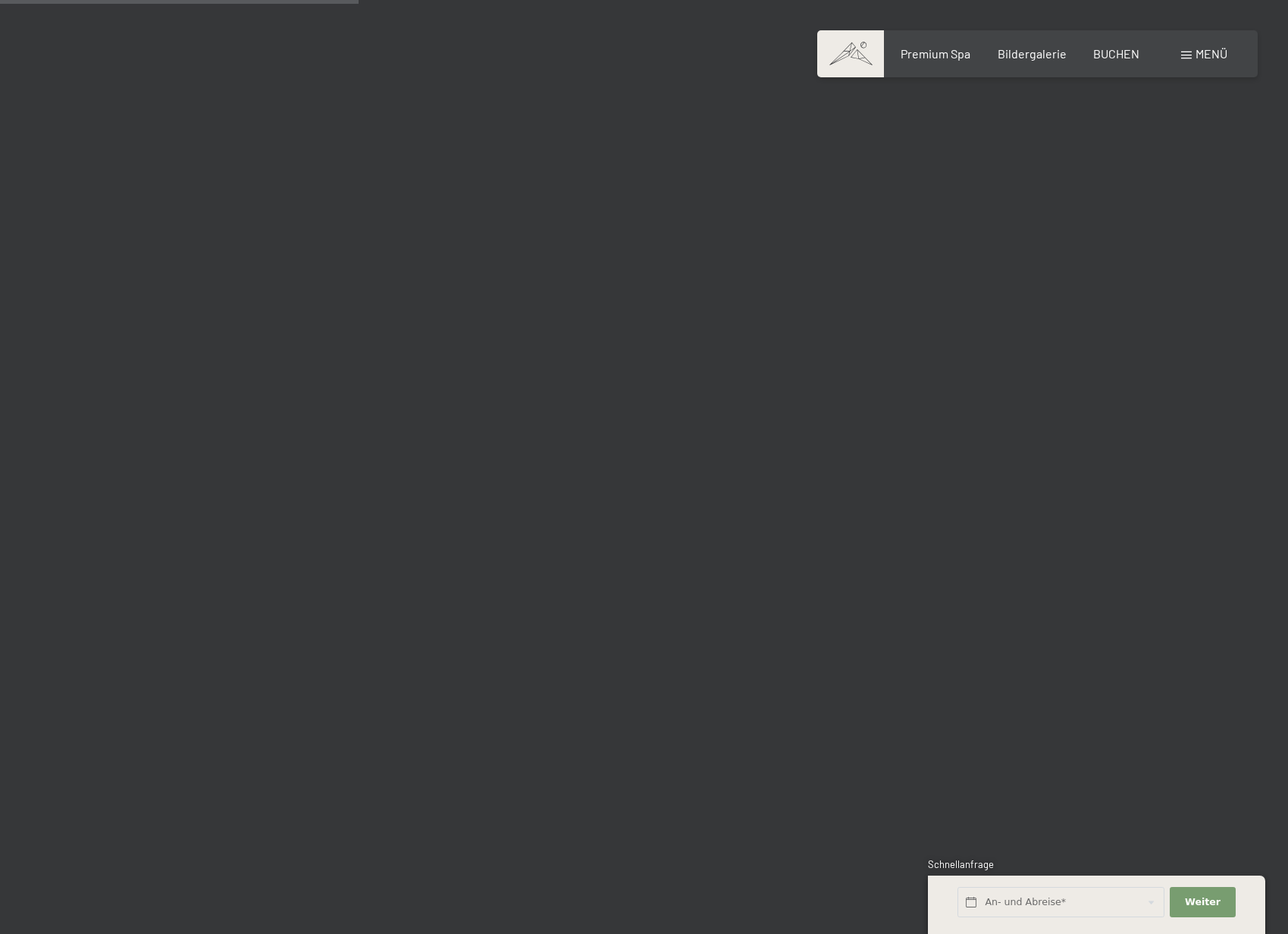
scroll to position [4997, 0]
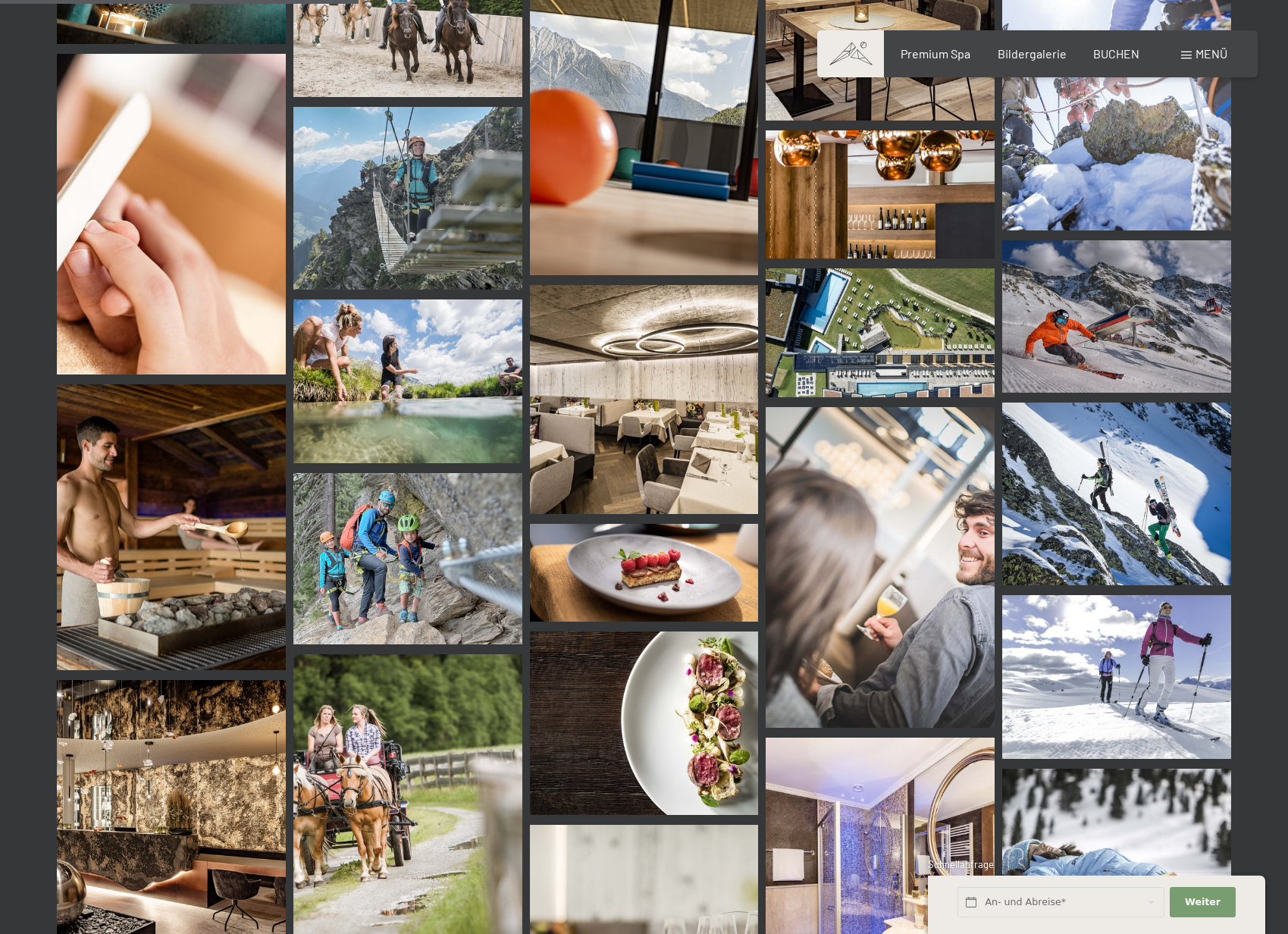
click at [829, 340] on img at bounding box center [881, 333] width 229 height 129
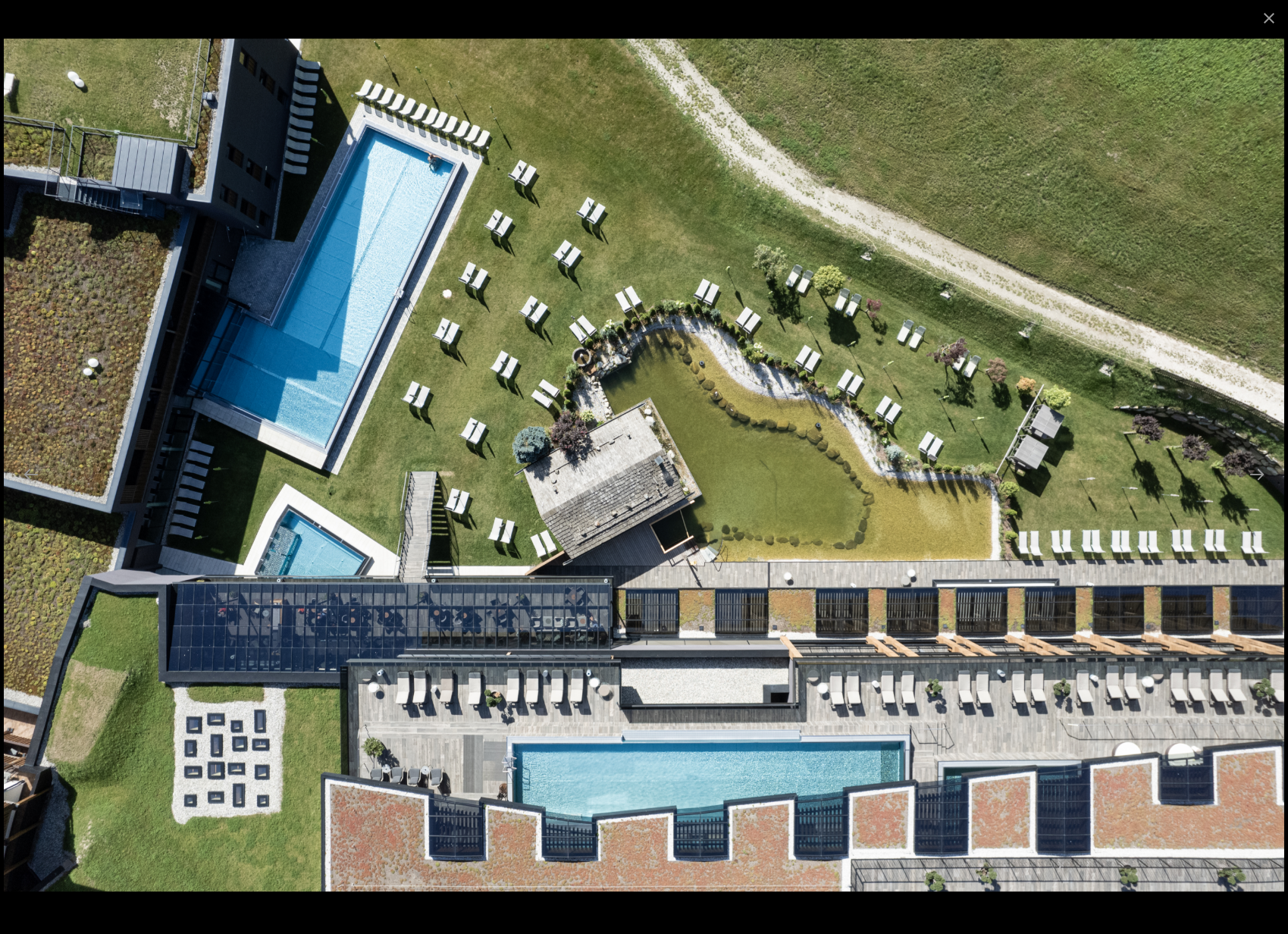
scroll to position [5493, 0]
click at [1263, 20] on button "Close gallery" at bounding box center [1270, 18] width 38 height 36
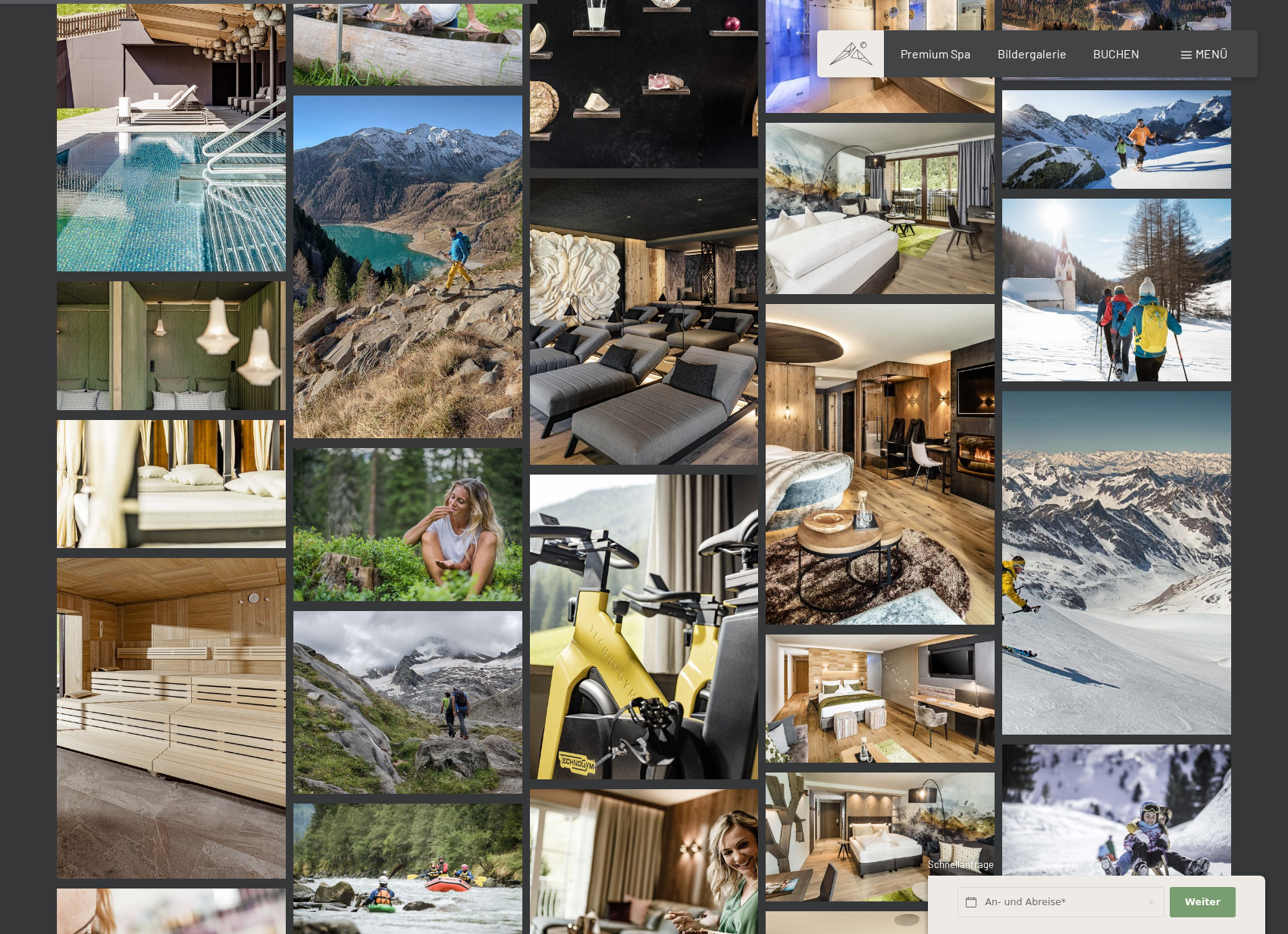
scroll to position [7770, 0]
